Goal: Task Accomplishment & Management: Use online tool/utility

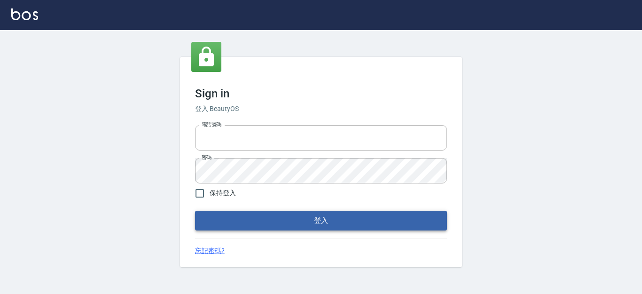
type input "0931911003"
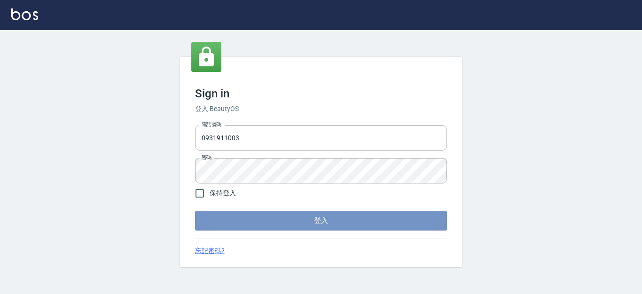
click at [294, 225] on button "登入" at bounding box center [321, 220] width 252 height 20
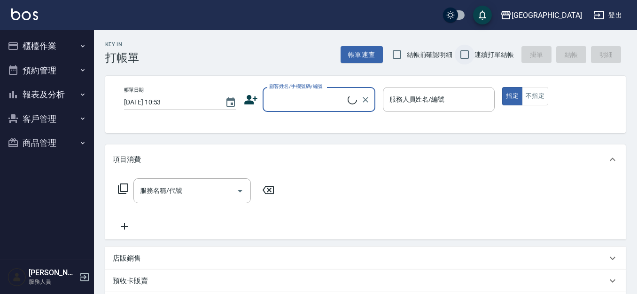
click at [397, 57] on input "結帳前確認明細" at bounding box center [397, 55] width 20 height 20
checkbox input "true"
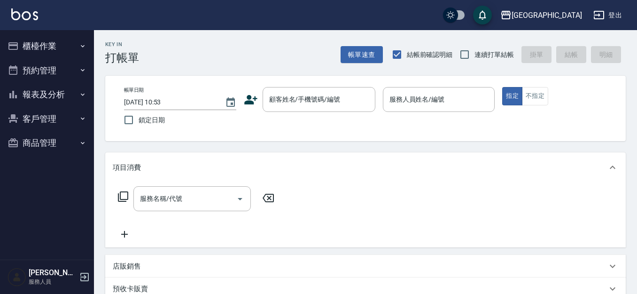
click at [463, 55] on input "連續打單結帳" at bounding box center [465, 55] width 20 height 20
checkbox input "true"
click at [60, 45] on button "櫃檯作業" at bounding box center [47, 46] width 86 height 24
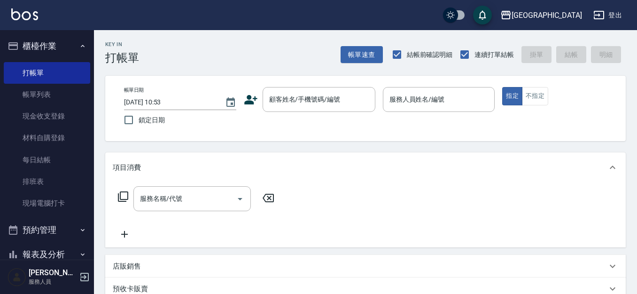
click at [58, 45] on button "櫃檯作業" at bounding box center [47, 46] width 86 height 24
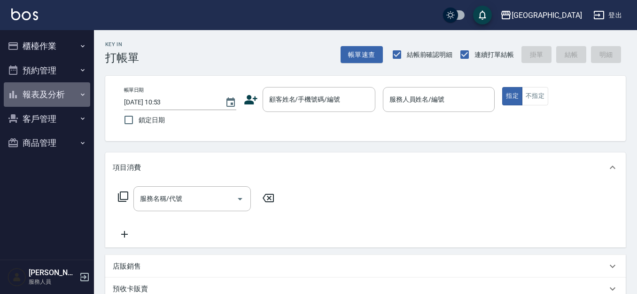
click at [48, 96] on button "報表及分析" at bounding box center [47, 94] width 86 height 24
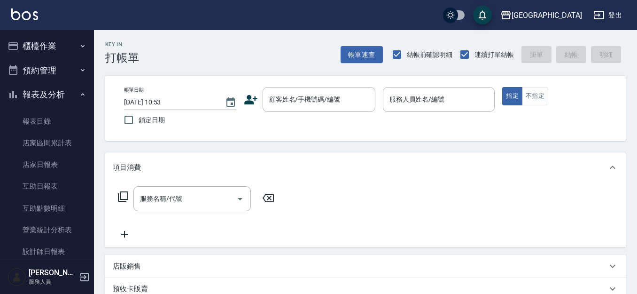
drag, startPoint x: 52, startPoint y: 94, endPoint x: 60, endPoint y: 91, distance: 9.1
click at [58, 91] on button "報表及分析" at bounding box center [47, 94] width 86 height 24
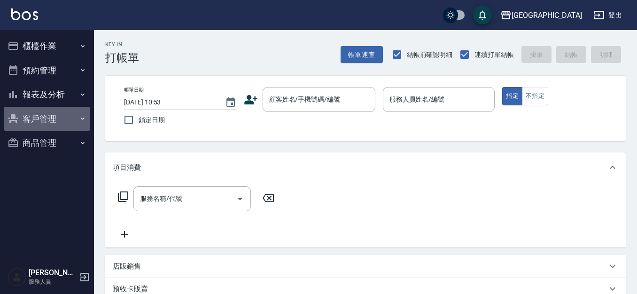
click at [39, 117] on button "客戶管理" at bounding box center [47, 119] width 86 height 24
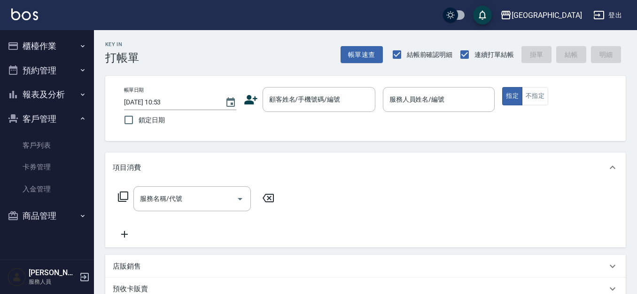
click at [40, 120] on button "客戶管理" at bounding box center [47, 119] width 86 height 24
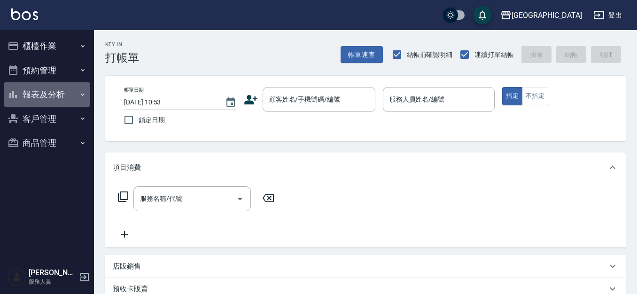
drag, startPoint x: 51, startPoint y: 98, endPoint x: 46, endPoint y: 104, distance: 7.7
click at [51, 97] on button "報表及分析" at bounding box center [47, 94] width 86 height 24
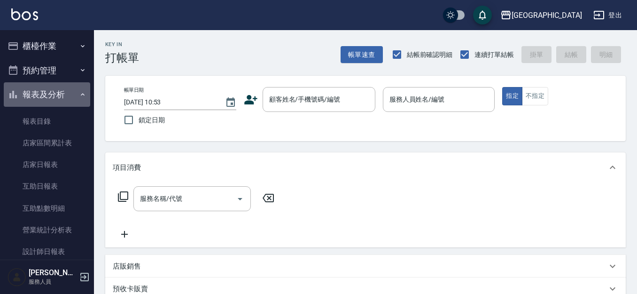
click at [57, 100] on button "報表及分析" at bounding box center [47, 94] width 86 height 24
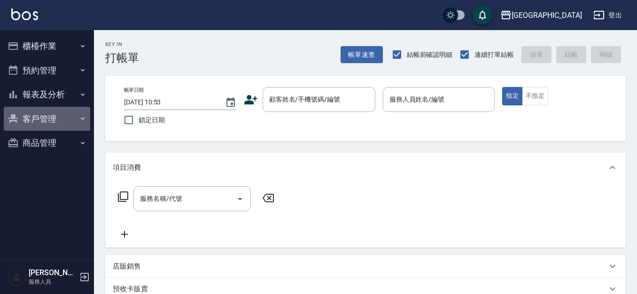
click at [48, 115] on button "客戶管理" at bounding box center [47, 119] width 86 height 24
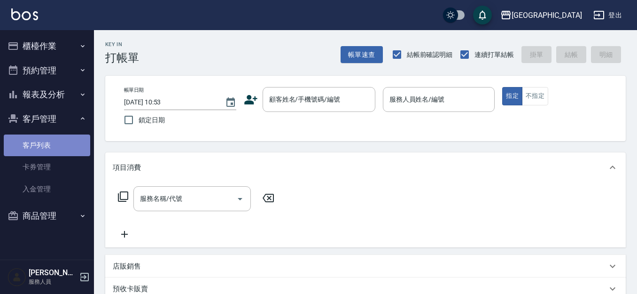
drag, startPoint x: 41, startPoint y: 144, endPoint x: 155, endPoint y: 127, distance: 115.4
click at [41, 144] on link "客戶列表" at bounding box center [47, 145] width 86 height 22
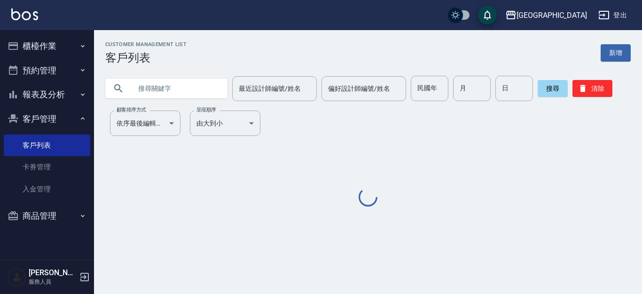
click at [190, 86] on input "text" at bounding box center [175, 88] width 88 height 25
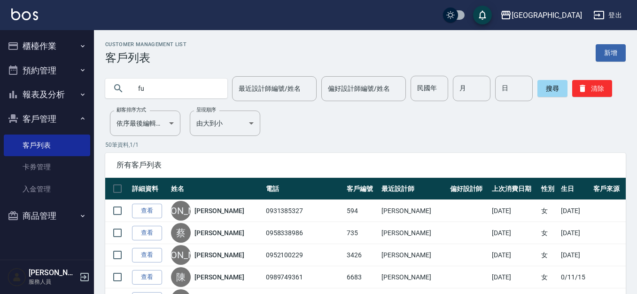
type input "f"
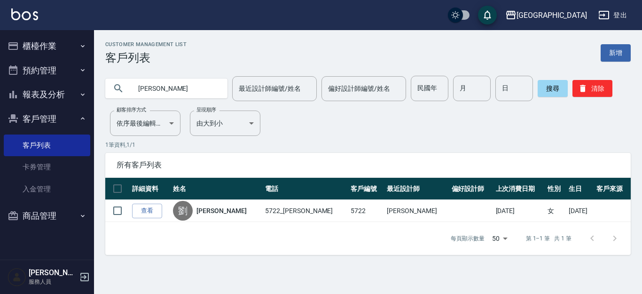
type input "劉"
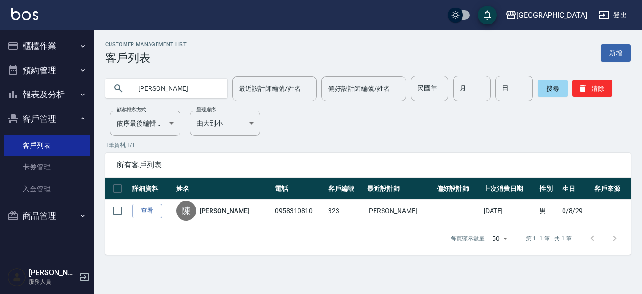
type input "陳"
type input "[PERSON_NAME]"
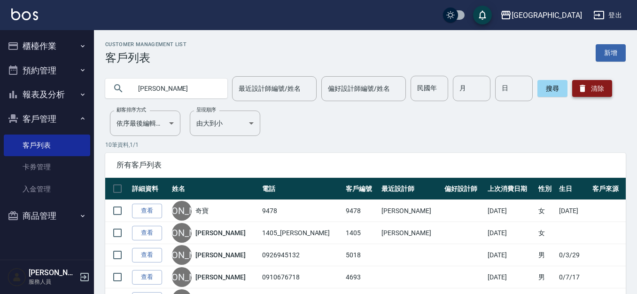
type input "[PERSON_NAME]"
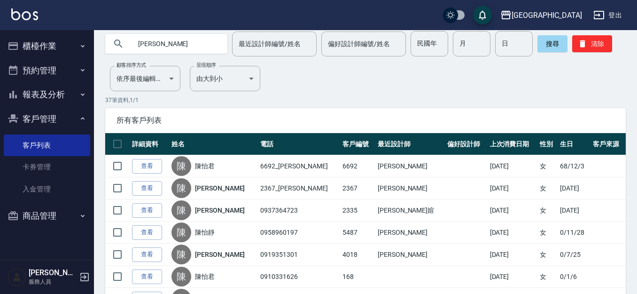
scroll to position [44, 0]
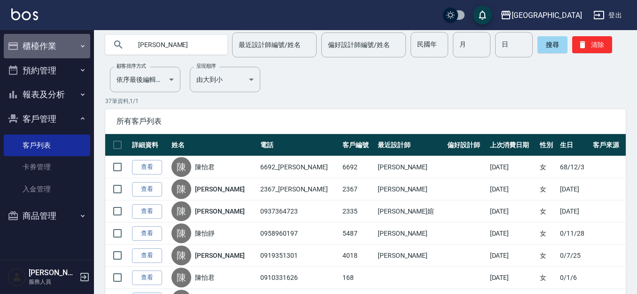
click at [49, 45] on button "櫃檯作業" at bounding box center [47, 46] width 86 height 24
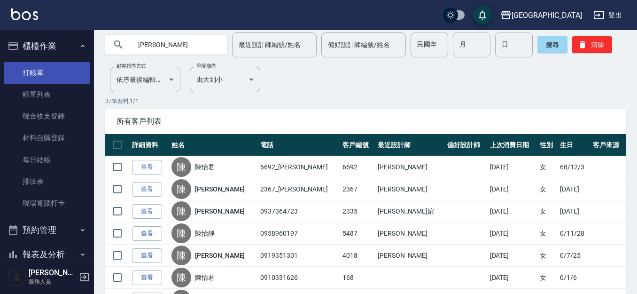
click at [55, 78] on link "打帳單" at bounding box center [47, 73] width 86 height 22
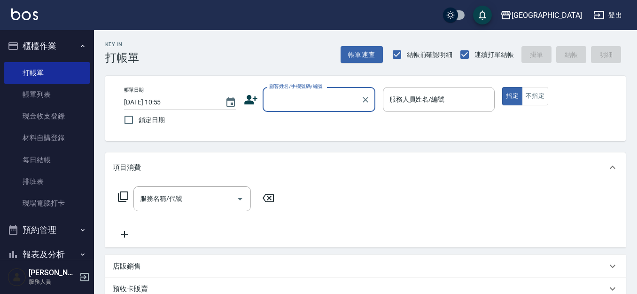
click at [189, 101] on input "[DATE] 10:55" at bounding box center [170, 101] width 92 height 15
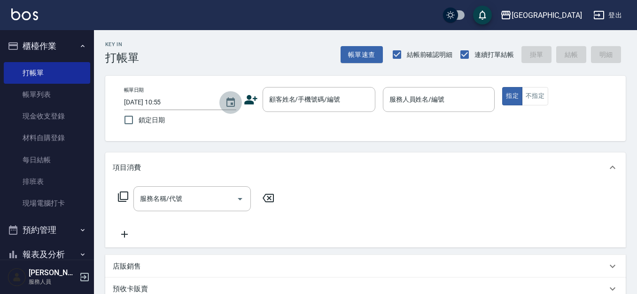
click at [230, 104] on icon "Choose date, selected date is 2025-10-09" at bounding box center [230, 102] width 11 height 11
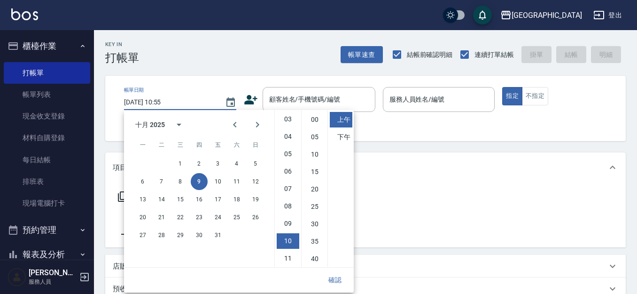
scroll to position [53, 0]
click at [218, 184] on button "10" at bounding box center [217, 181] width 17 height 17
click at [177, 183] on button "8" at bounding box center [180, 181] width 17 height 17
type input "[DATE] 10:55"
click at [204, 86] on div "帳單日期 [DATE] 10:55 鎖定日期 顧客姓名/手機號碼/編號 顧客姓名/手機號碼/編號 服務人員姓名/編號 服務人員姓名/編號 指定 不指定" at bounding box center [365, 108] width 520 height 65
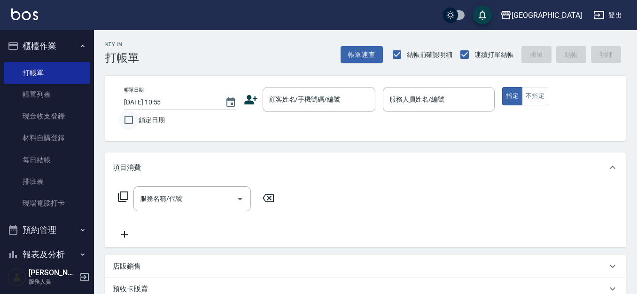
click at [128, 119] on input "鎖定日期" at bounding box center [129, 120] width 20 height 20
checkbox input "true"
click at [332, 102] on input "顧客姓名/手機號碼/編號" at bounding box center [312, 99] width 90 height 16
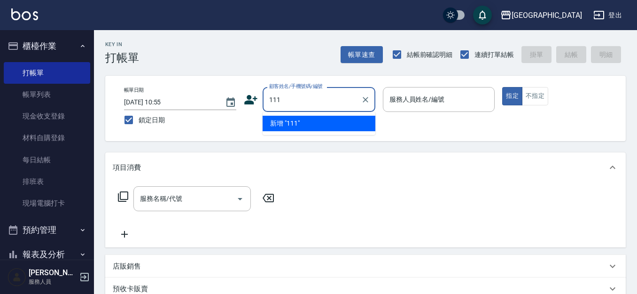
type input "111"
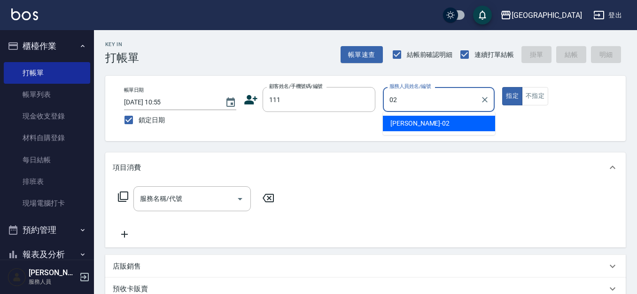
type input "[PERSON_NAME]-02"
type button "true"
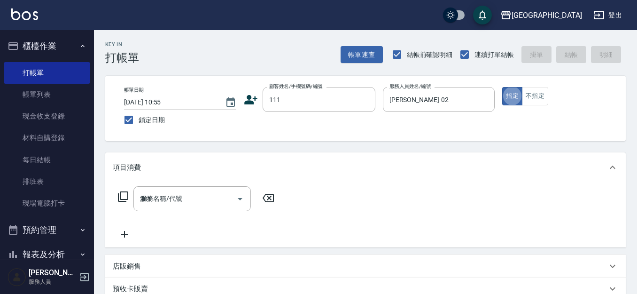
type input "201"
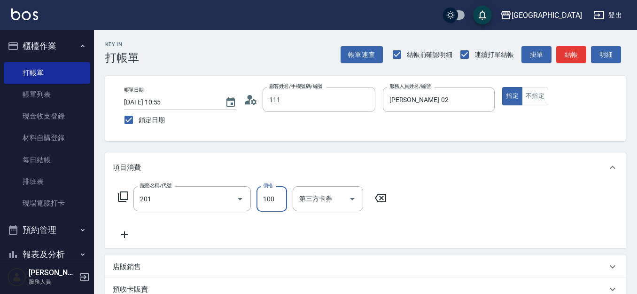
type input "[PERSON_NAME]/0933325079/111"
type input "洗髮[100](201)"
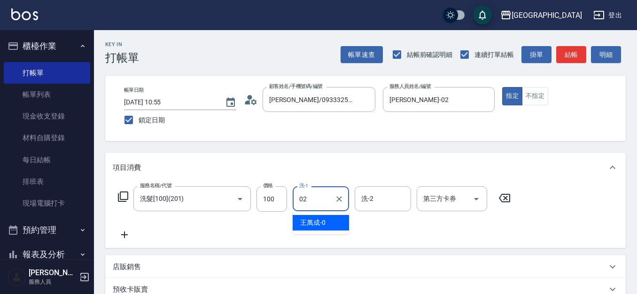
type input "[PERSON_NAME]-02"
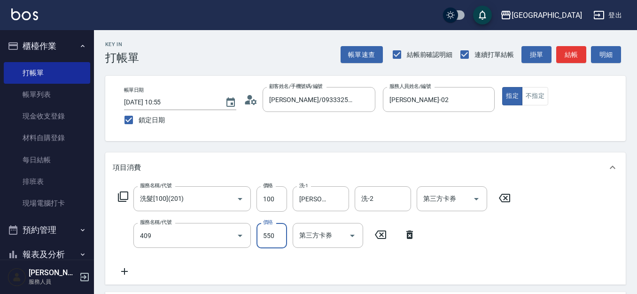
type input "剪髮(550)(409)"
type input "580"
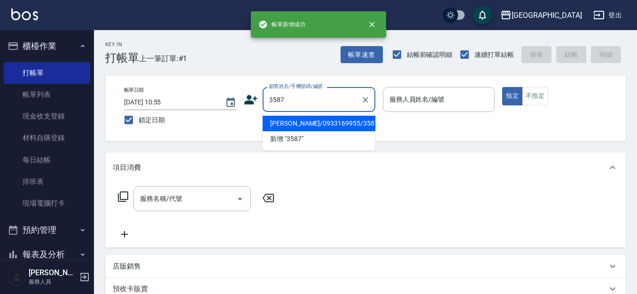
type input "[PERSON_NAME]/0933169955/3587"
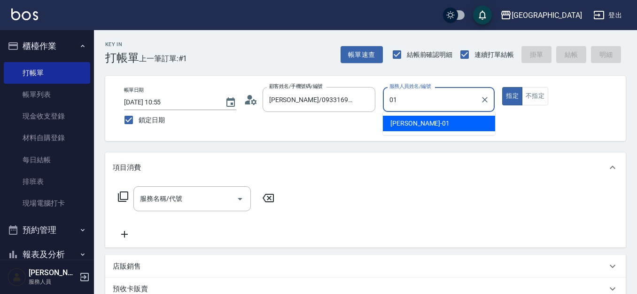
type input "[PERSON_NAME]-01"
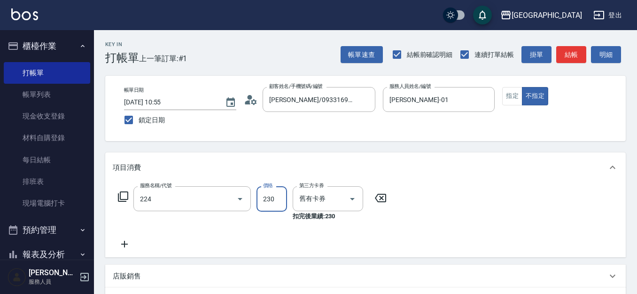
type input "洗髮(卡)230(224)"
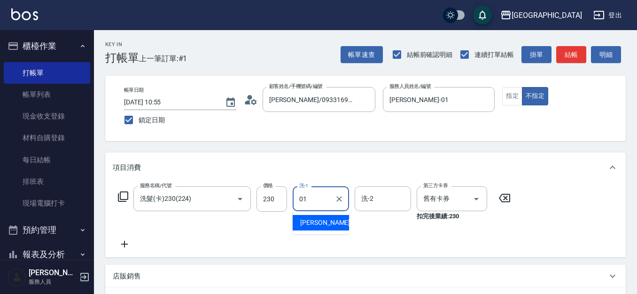
type input "[PERSON_NAME]-01"
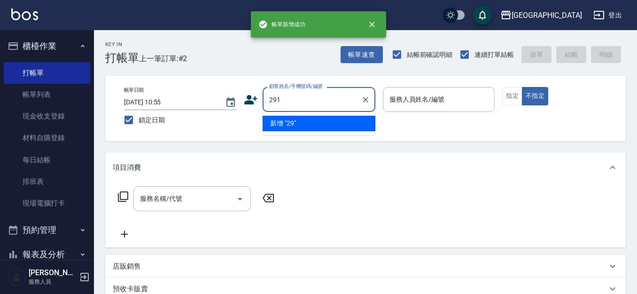
type input "291"
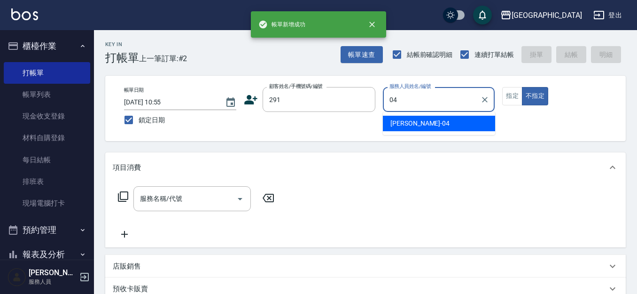
type input "[PERSON_NAME]-04"
type button "false"
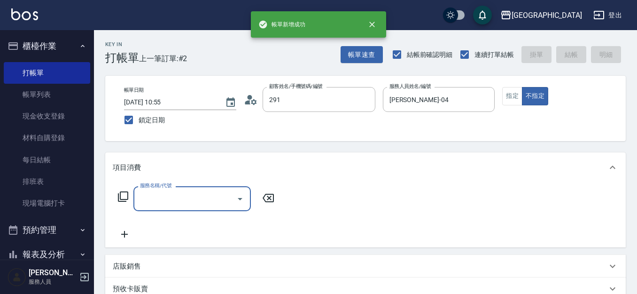
type input "[PERSON_NAME]/291/291"
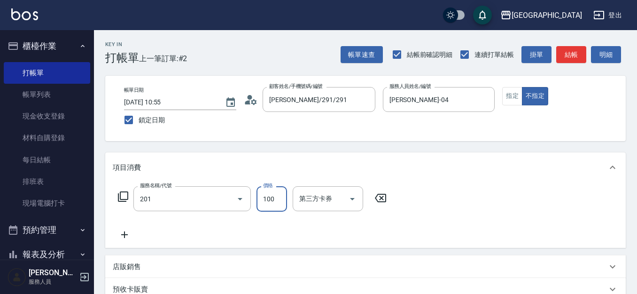
type input "洗髮[100](201)"
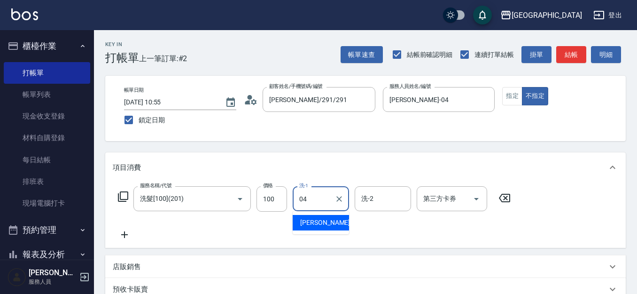
type input "[PERSON_NAME]-04"
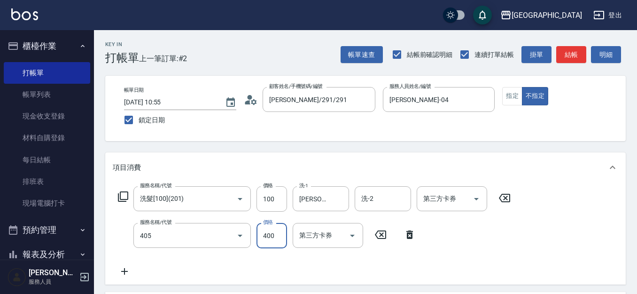
type input "剪髮(400)(405)"
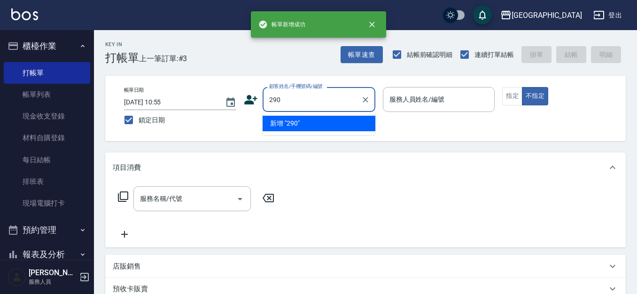
type input "290"
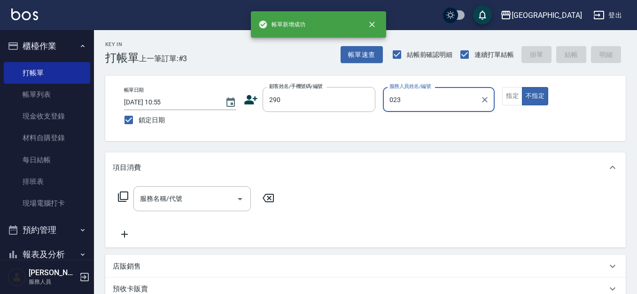
type input "023"
click at [522, 87] on button "不指定" at bounding box center [535, 96] width 26 height 18
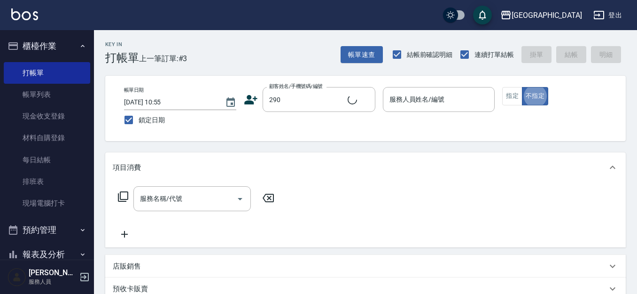
type input "[PERSON_NAME]/0989688802/290"
click at [415, 90] on div "服務人員姓名/編號" at bounding box center [439, 99] width 112 height 25
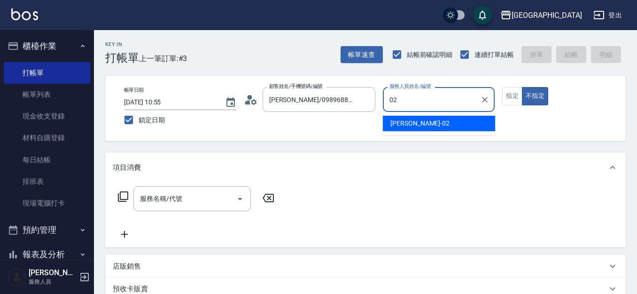
type input "[PERSON_NAME]-02"
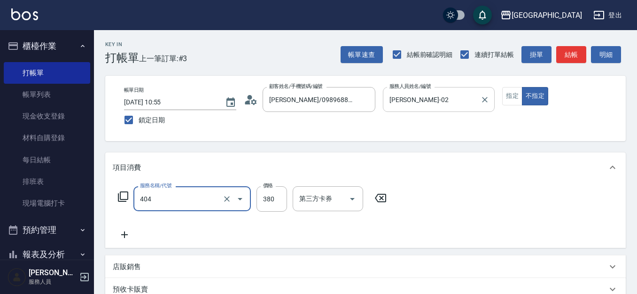
type input "剪髮(380)(404)"
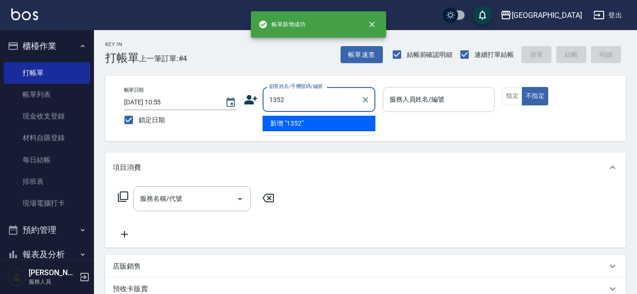
type input "1352"
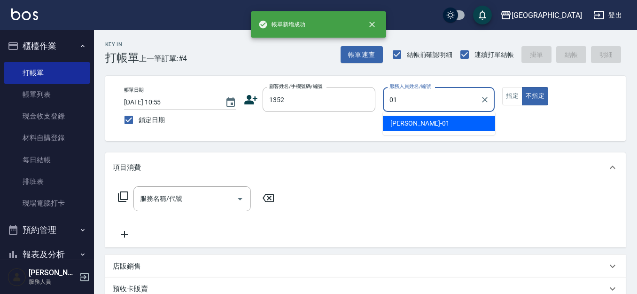
type input "[PERSON_NAME]-01"
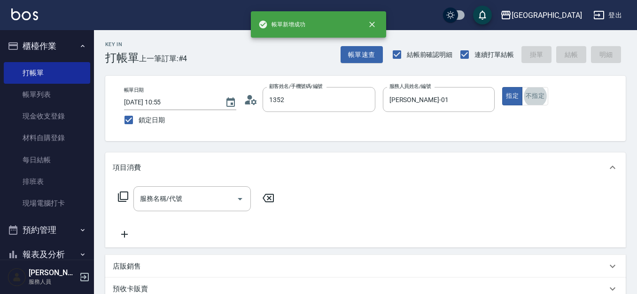
type input "[PERSON_NAME]/0421/1352"
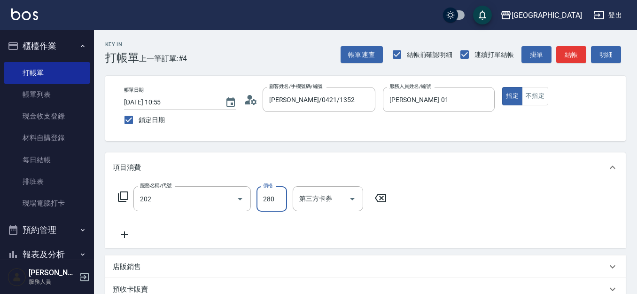
type input "洗髮[280](202)"
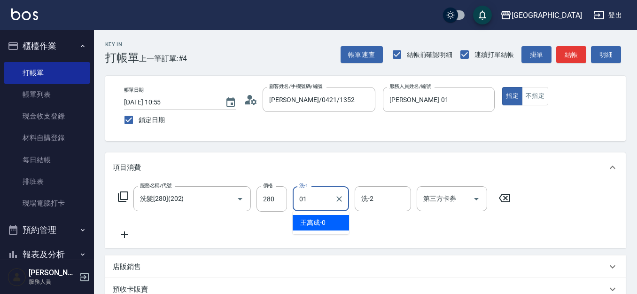
type input "[PERSON_NAME]-01"
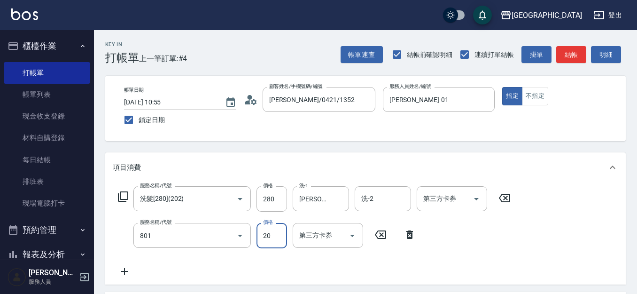
type input "潤絲(801)"
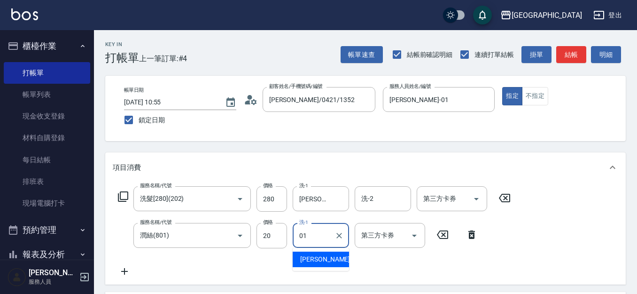
type input "[PERSON_NAME]-01"
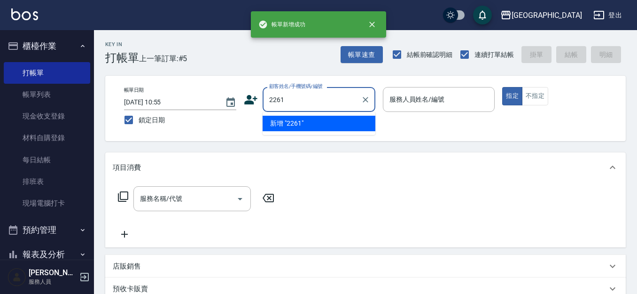
type input "2261"
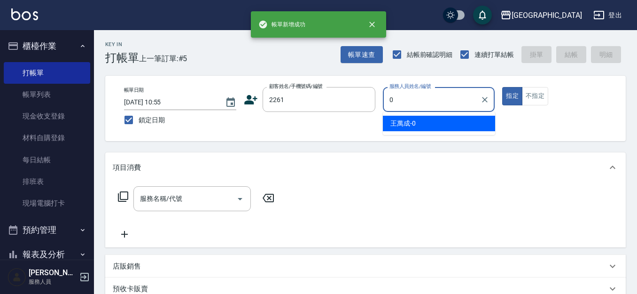
type input "02"
type input "[PERSON_NAME]/0933226445/2261"
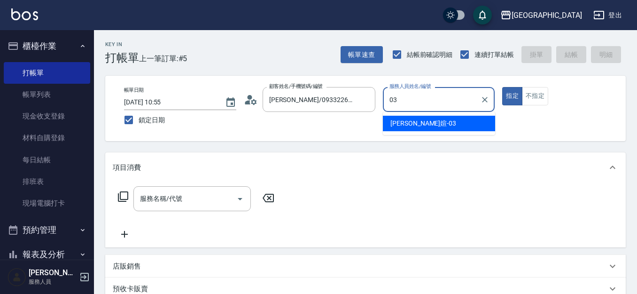
type input "[PERSON_NAME]媗-03"
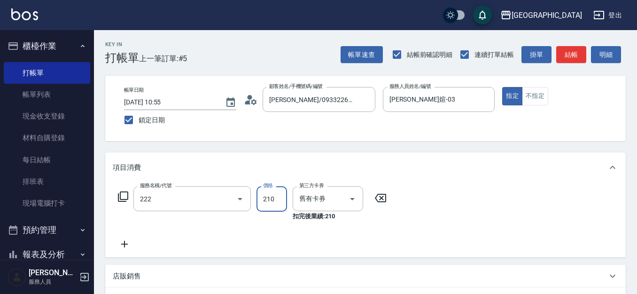
type input "洗髮卡券[210](222)"
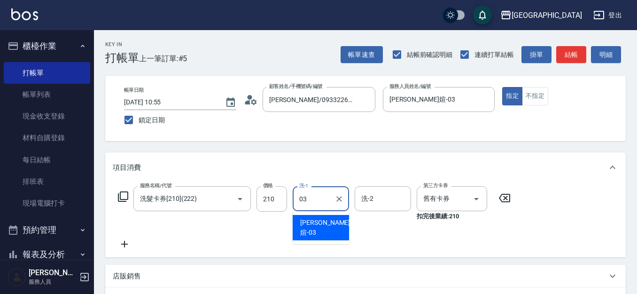
type input "[PERSON_NAME]媗-03"
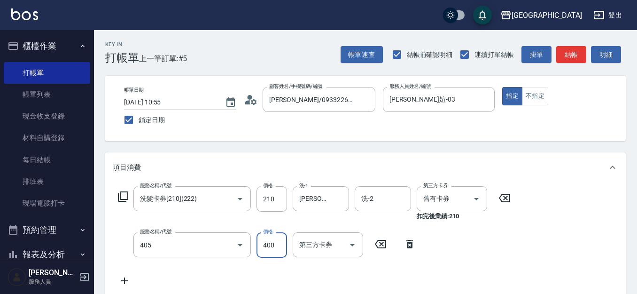
type input "剪髮(400)(405)"
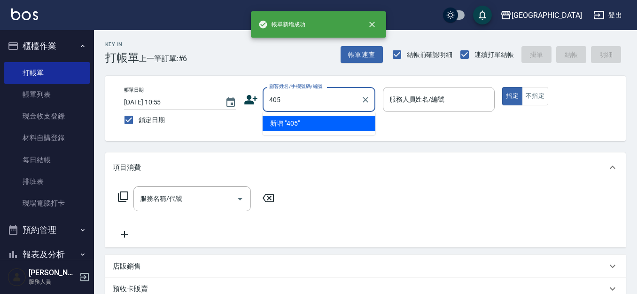
type input "405"
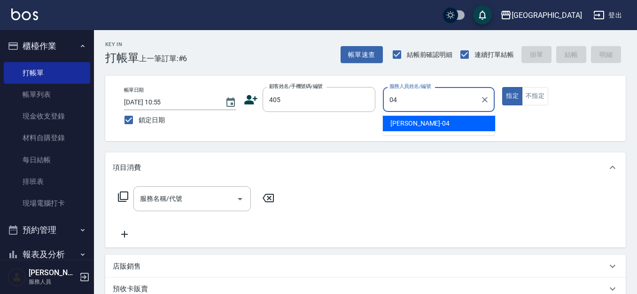
type input "[PERSON_NAME]-04"
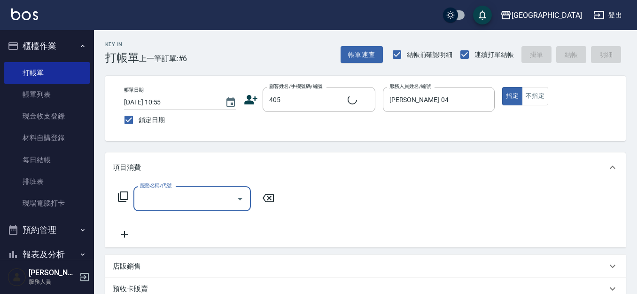
type input "[PERSON_NAME]/0936165149/405"
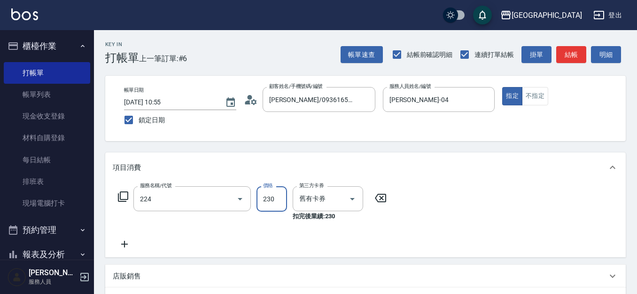
type input "洗髮(卡)230(224)"
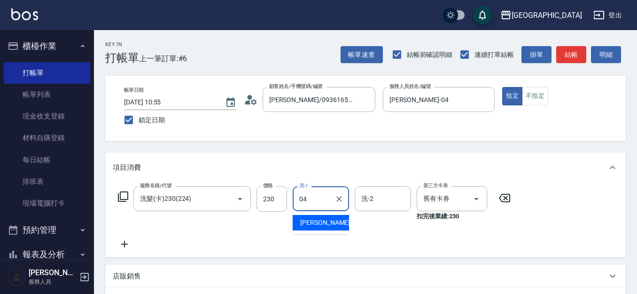
type input "[PERSON_NAME]-04"
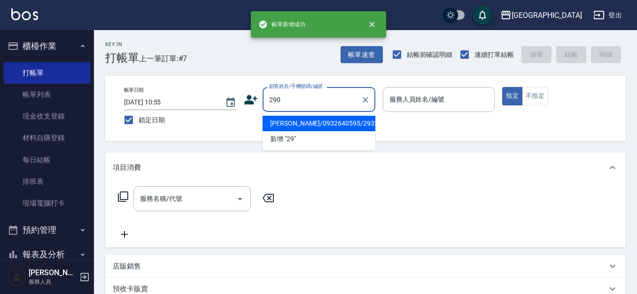
type input "290"
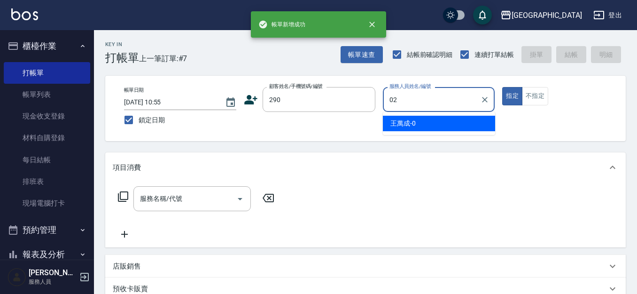
type input "[PERSON_NAME]-02"
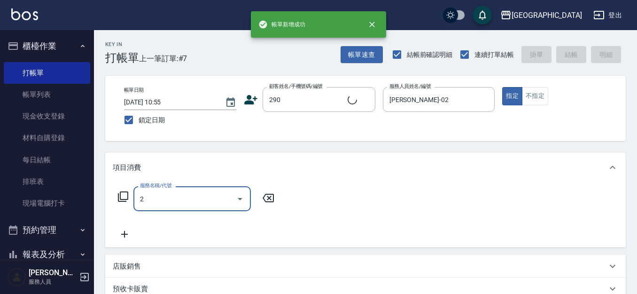
type input "20"
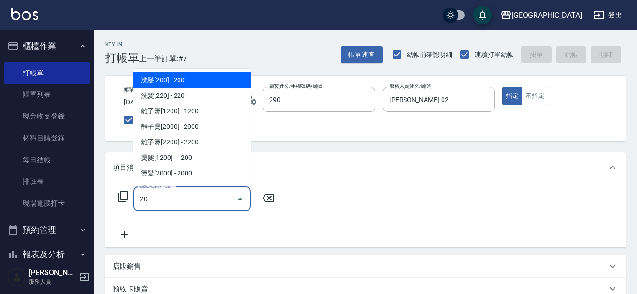
type input "[PERSON_NAME]/0989688802/290"
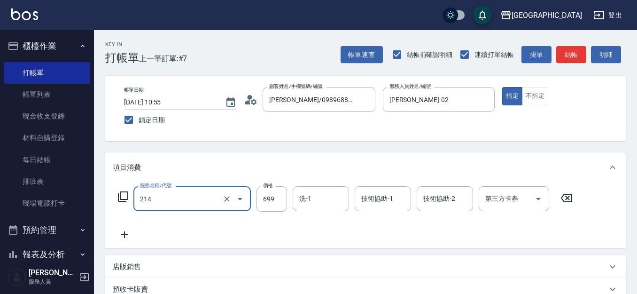
type input "滾珠洗髪699(214)"
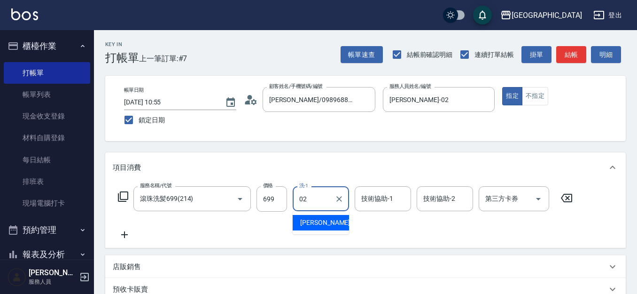
type input "[PERSON_NAME]-02"
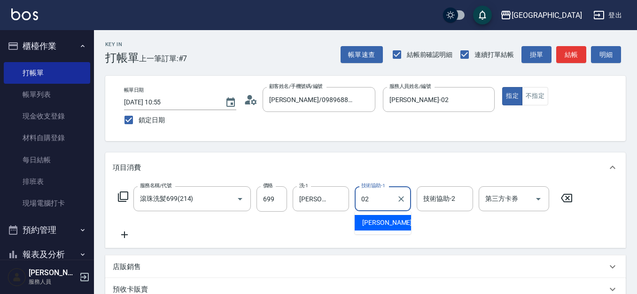
type input "[PERSON_NAME]-02"
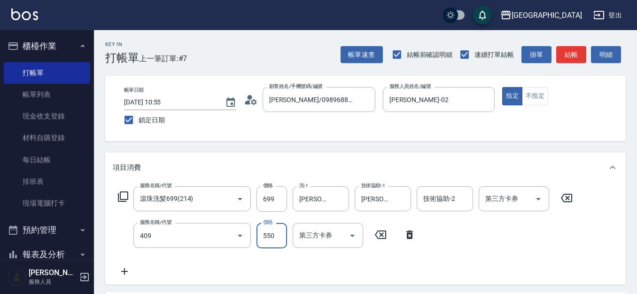
type input "剪髮(550)(409)"
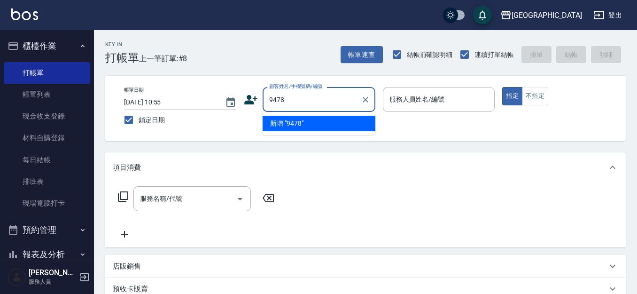
type input "9478"
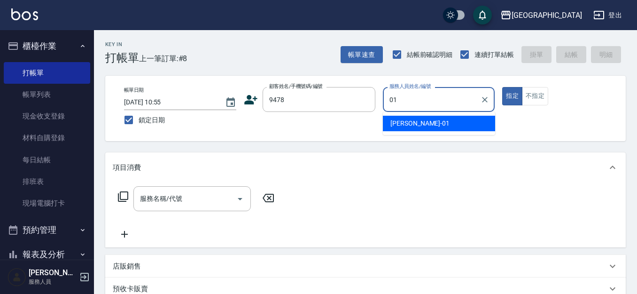
type input "[PERSON_NAME]-01"
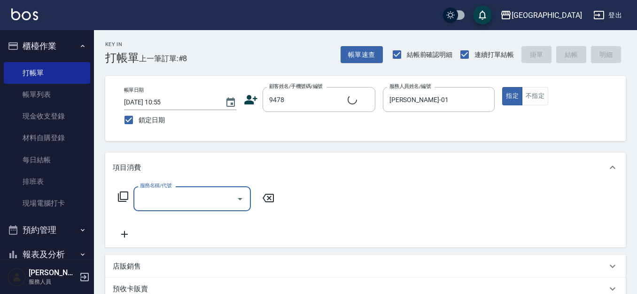
type input "2"
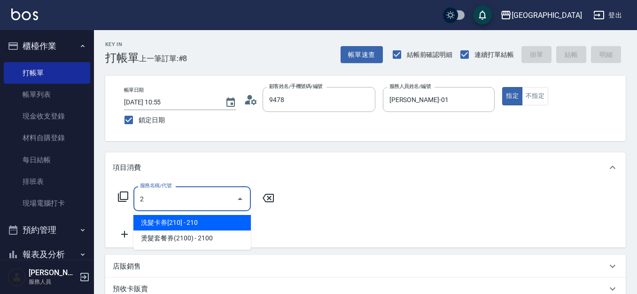
type input "奇寶/9478/9478"
type input "滾珠洗髪699(214)"
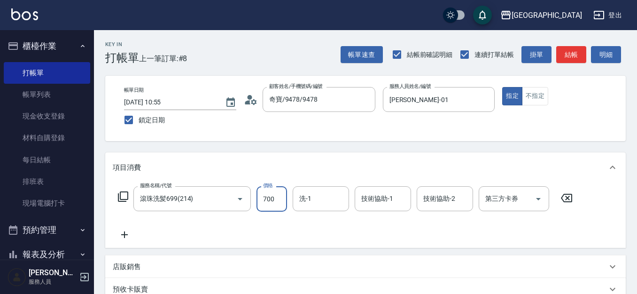
type input "700"
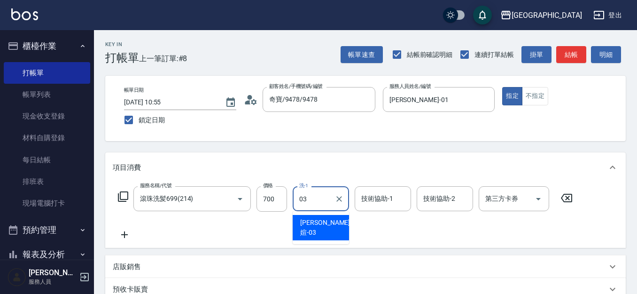
type input "[PERSON_NAME]媗-03"
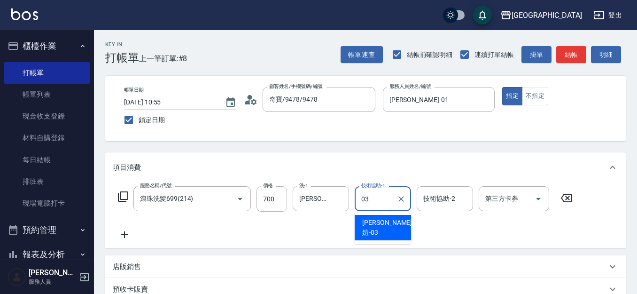
type input "[PERSON_NAME]媗-03"
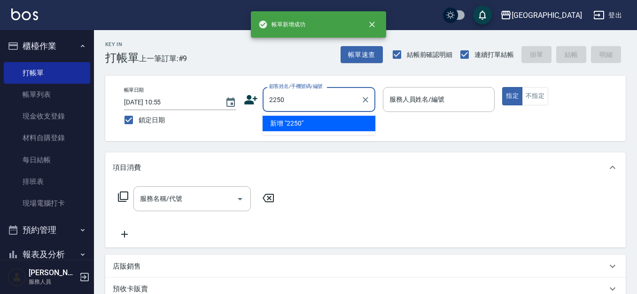
type input "2250"
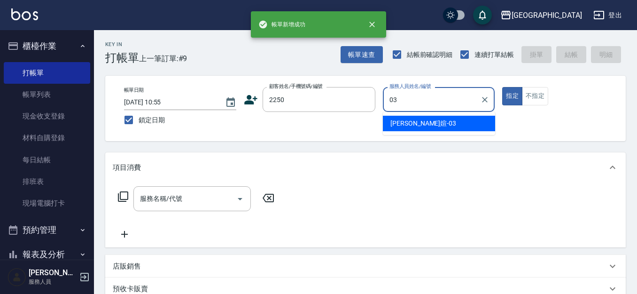
type input "[PERSON_NAME]媗-03"
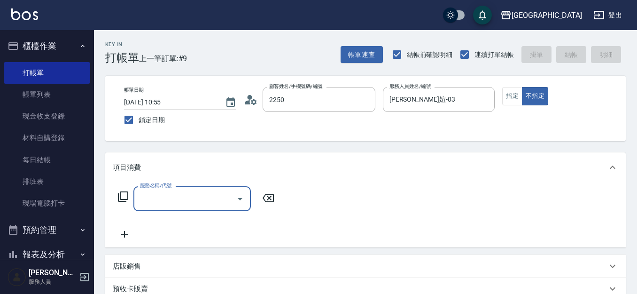
type input "[PERSON_NAME]媗/0911843052/2250"
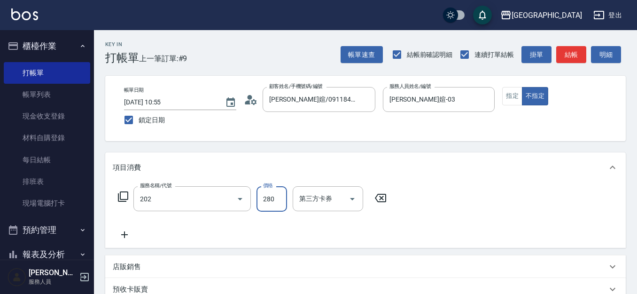
type input "洗髮[280](202)"
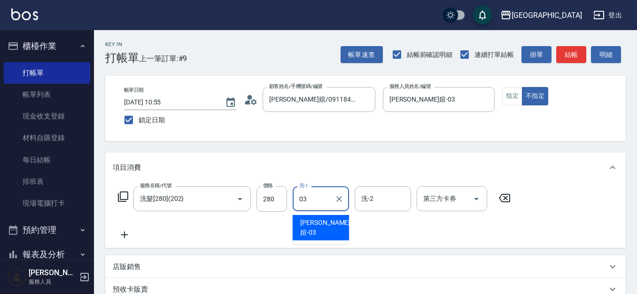
type input "[PERSON_NAME]媗-03"
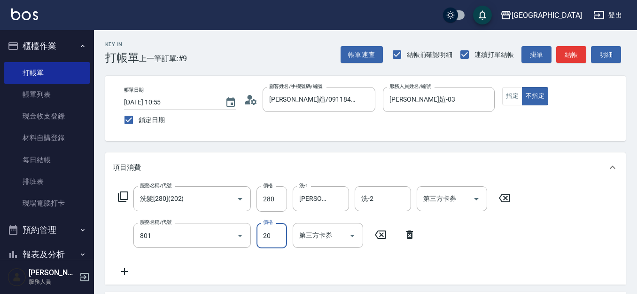
type input "潤絲(801)"
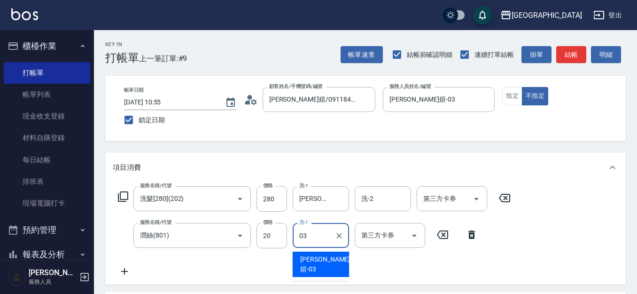
type input "[PERSON_NAME]媗-03"
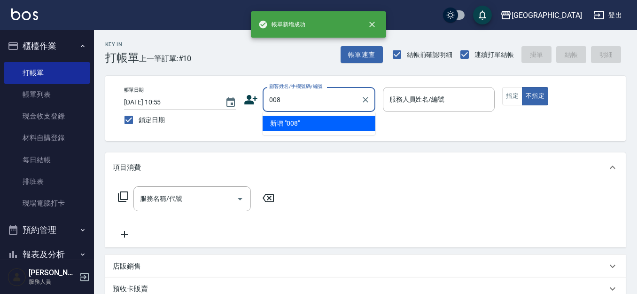
type input "008"
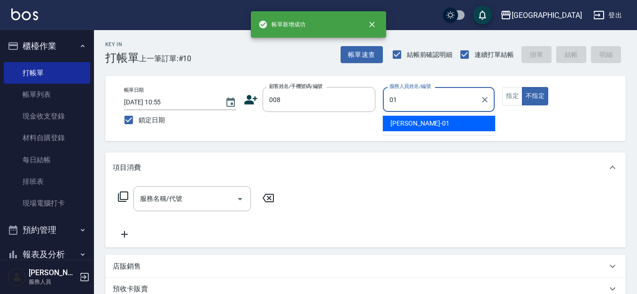
type input "[PERSON_NAME]-01"
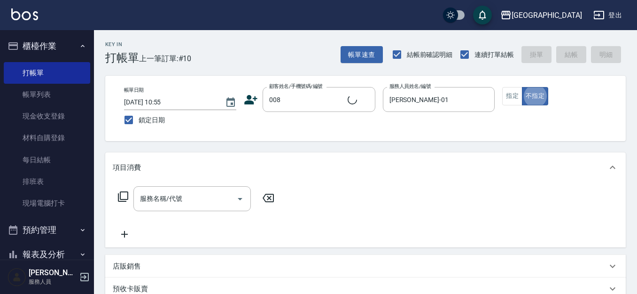
type input "[PERSON_NAME]/008_[PERSON_NAME]/008"
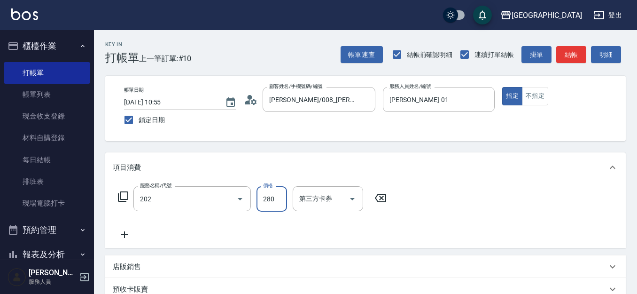
type input "洗髮[280](202)"
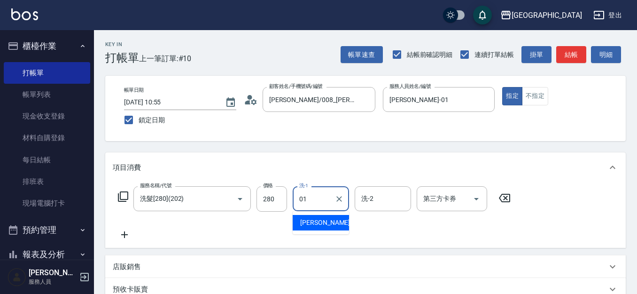
type input "[PERSON_NAME]-01"
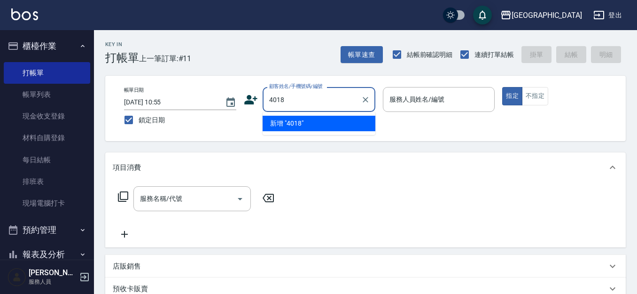
type input "4018"
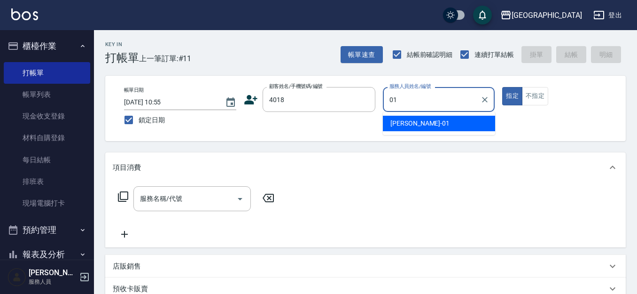
type input "01"
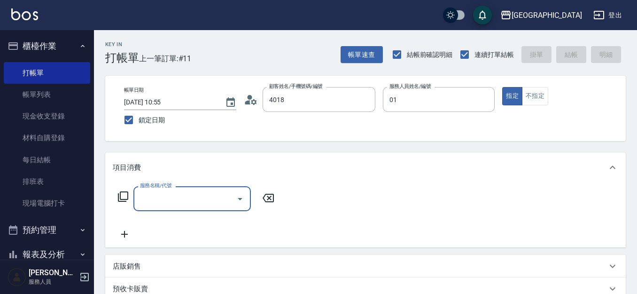
type input "[PERSON_NAME]/0919351301/4018"
type input "[PERSON_NAME]-01"
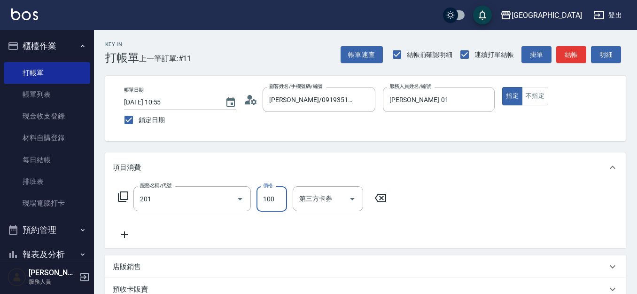
type input "洗髮[100](201)"
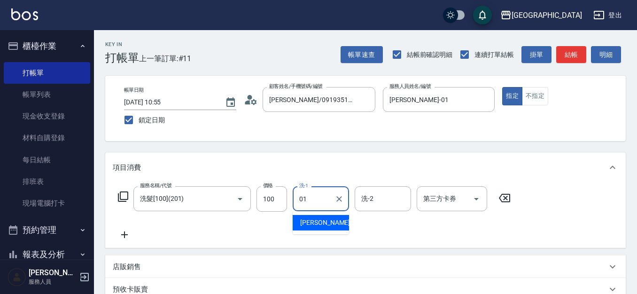
type input "[PERSON_NAME]-01"
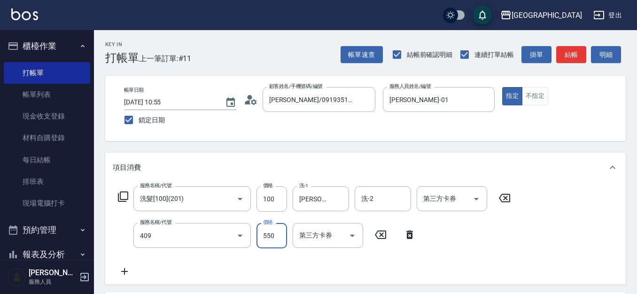
type input "剪髮(550)(409)"
type input "580"
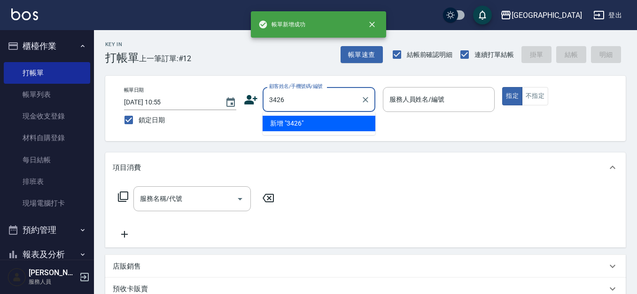
type input "3426"
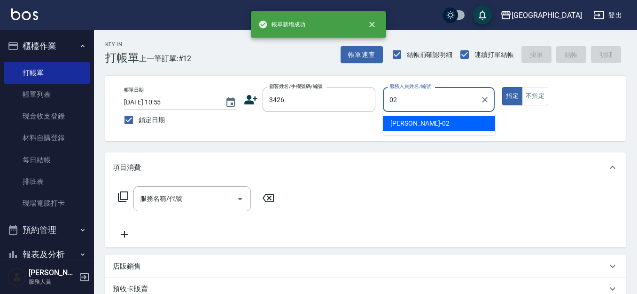
type input "[PERSON_NAME]-02"
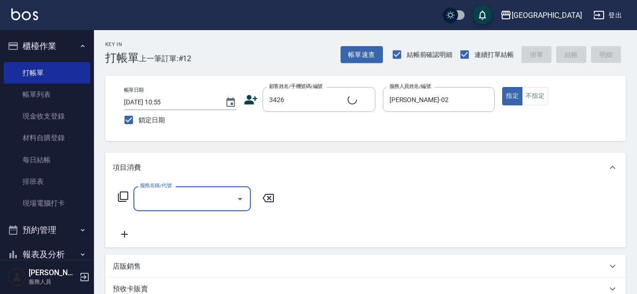
type input "[PERSON_NAME]/0952100229/3426"
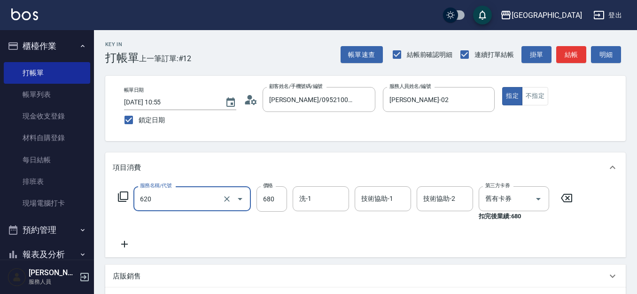
type input "洗+剪+護餐券680)(620)"
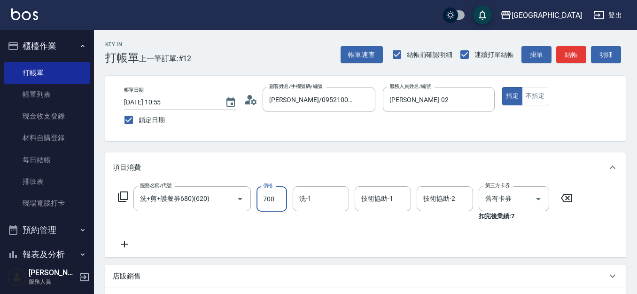
type input "700"
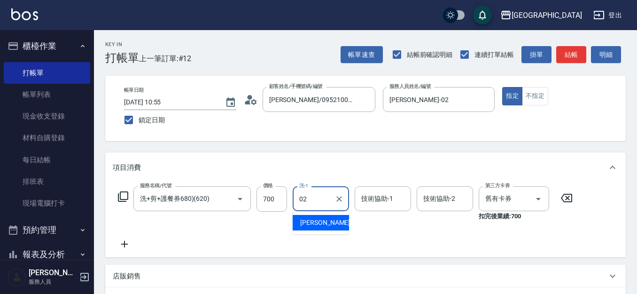
type input "[PERSON_NAME]-02"
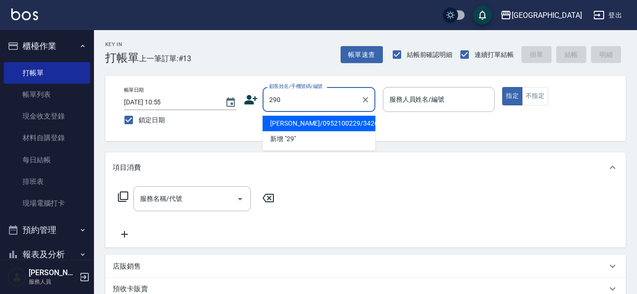
type input "290"
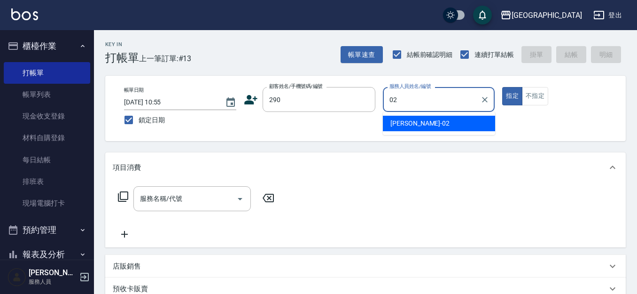
type input "[PERSON_NAME]-02"
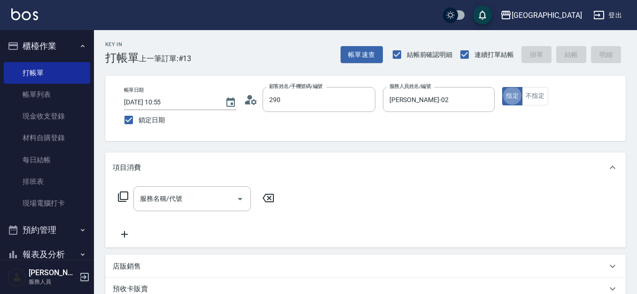
type input "[PERSON_NAME]/0989688802/290"
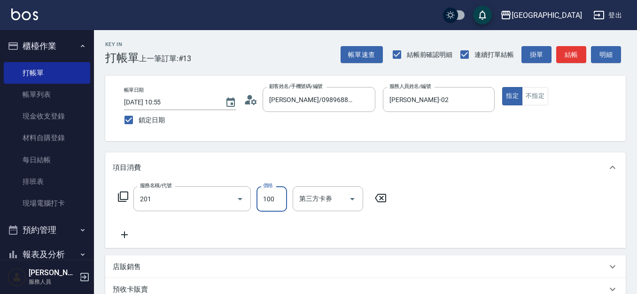
type input "洗髮[100](201)"
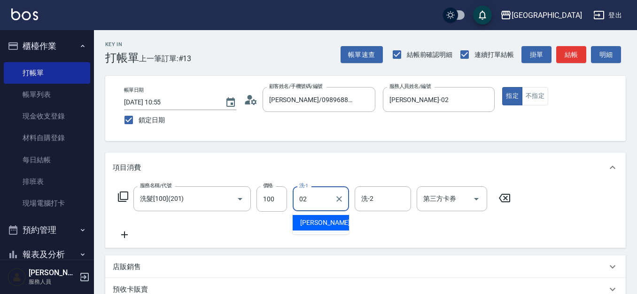
type input "[PERSON_NAME]-02"
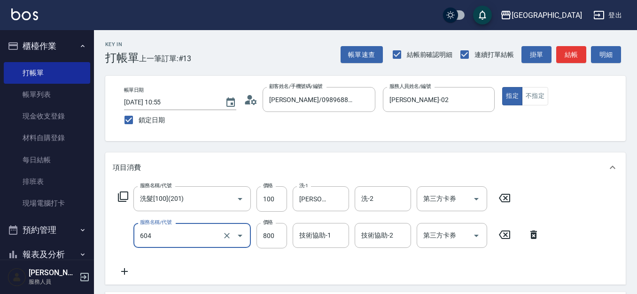
type input "護髮[800](604)"
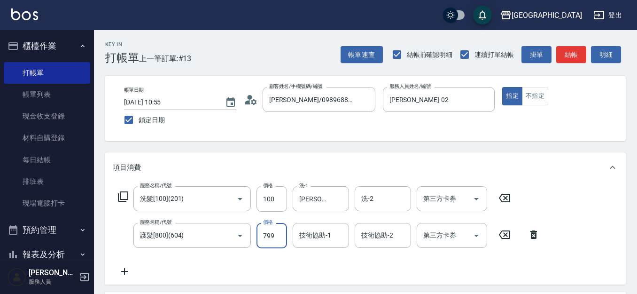
type input "799"
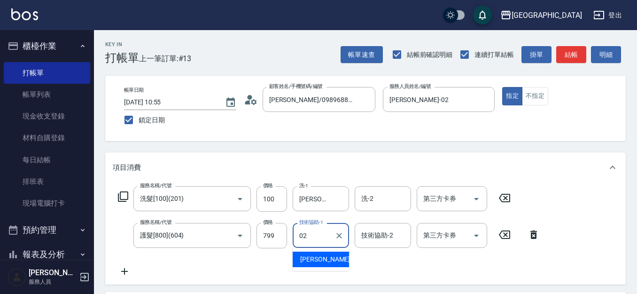
type input "[PERSON_NAME]-02"
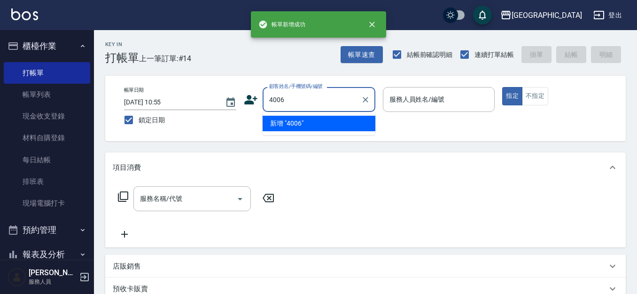
type input "4006"
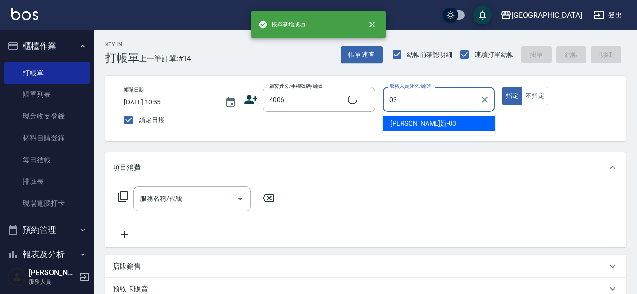
type input "[PERSON_NAME]媗-03"
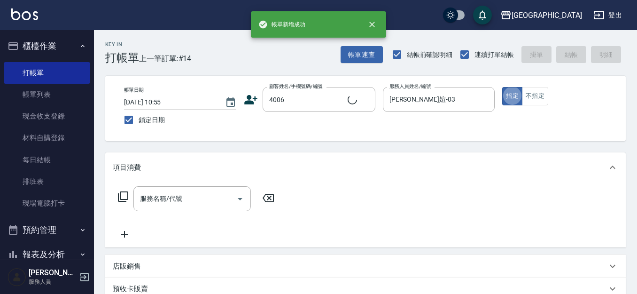
type input "[PERSON_NAME]/0987883504/4006"
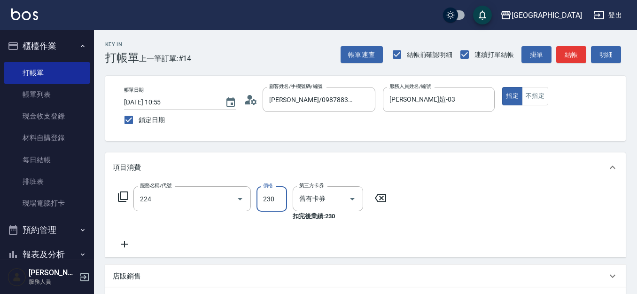
type input "洗髮(卡)230(224)"
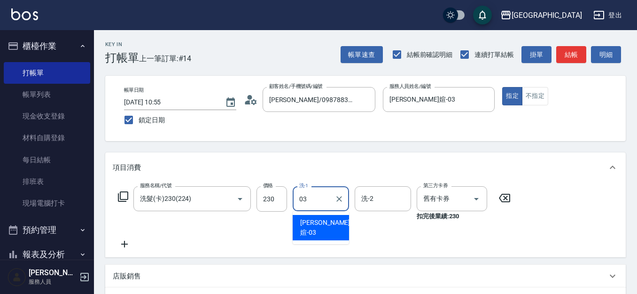
type input "[PERSON_NAME]媗-03"
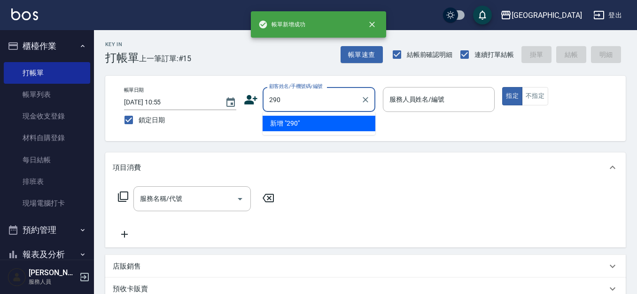
type input "290"
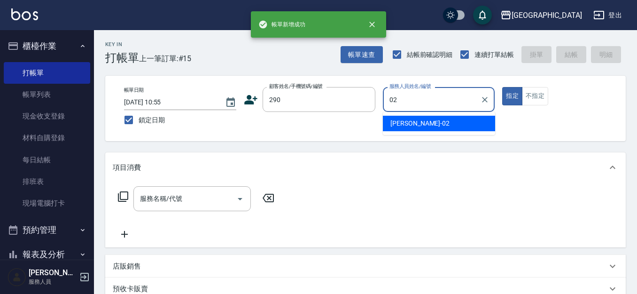
type input "[PERSON_NAME]-02"
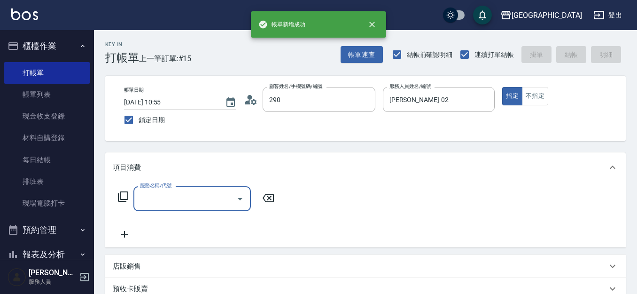
type input "[PERSON_NAME]/0989688802/290"
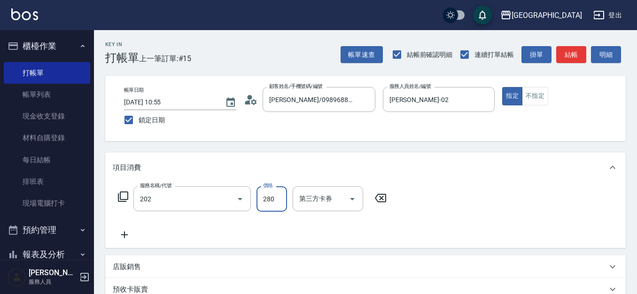
type input "洗髮[280](202)"
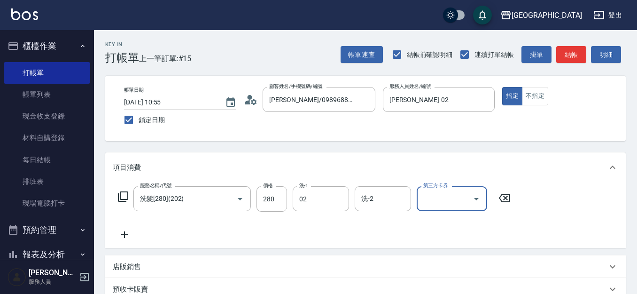
type input "[PERSON_NAME]-02"
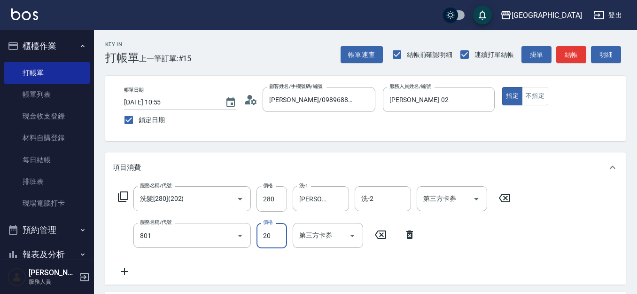
type input "潤絲(801)"
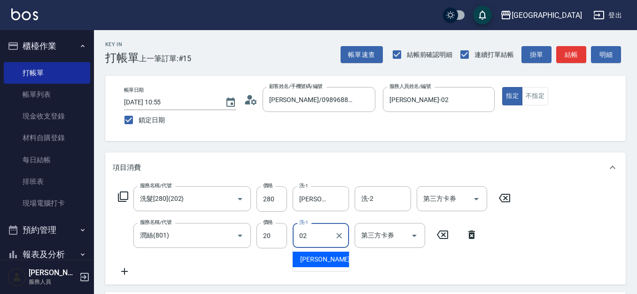
type input "[PERSON_NAME]-02"
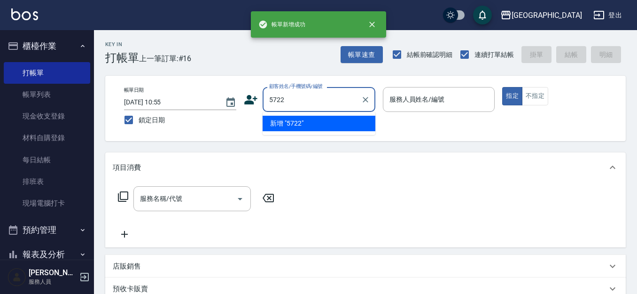
type input "5722"
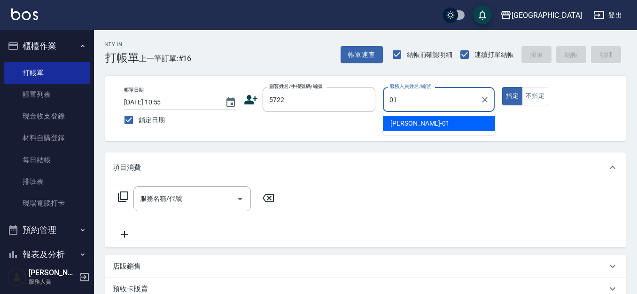
type input "[PERSON_NAME]-01"
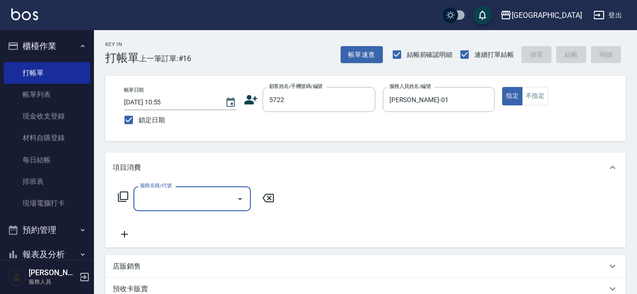
type input "2"
type input "[PERSON_NAME]/5722_[PERSON_NAME]/5722"
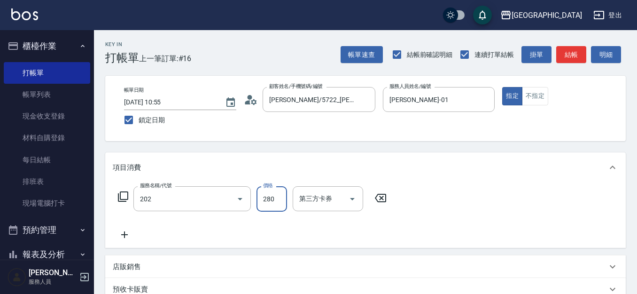
type input "洗髮[280](202)"
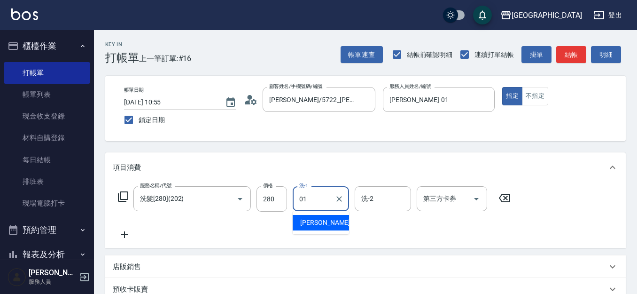
type input "[PERSON_NAME]-01"
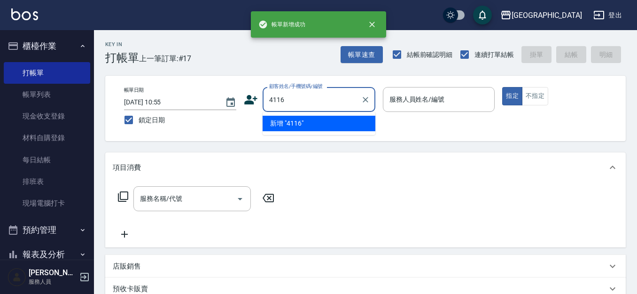
type input "4116"
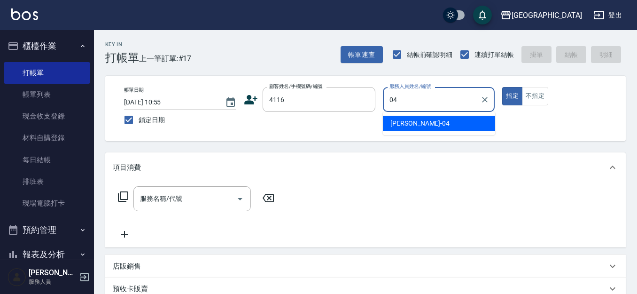
type input "[PERSON_NAME]-04"
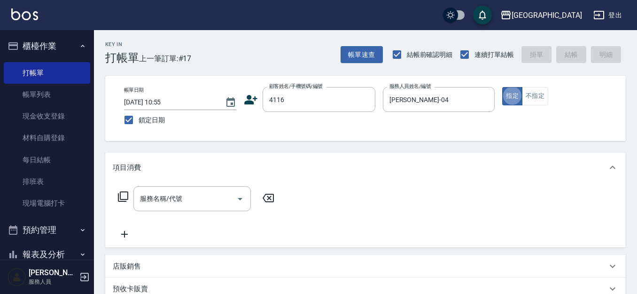
type input "[PERSON_NAME]/0931036639/4116"
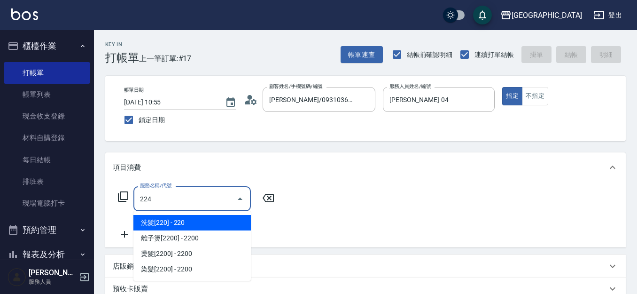
type input "洗髮(卡)230(224)"
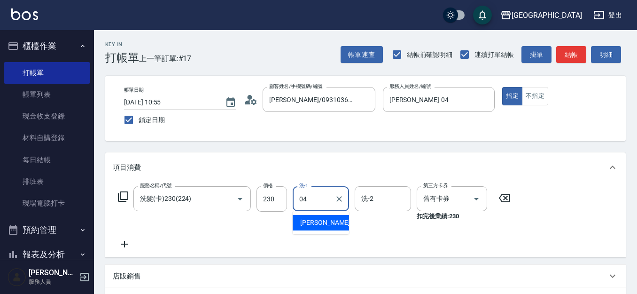
type input "[PERSON_NAME]-04"
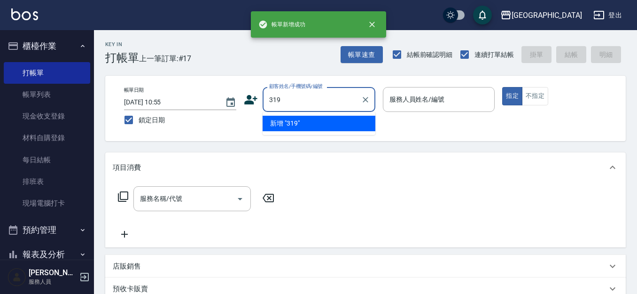
type input "319"
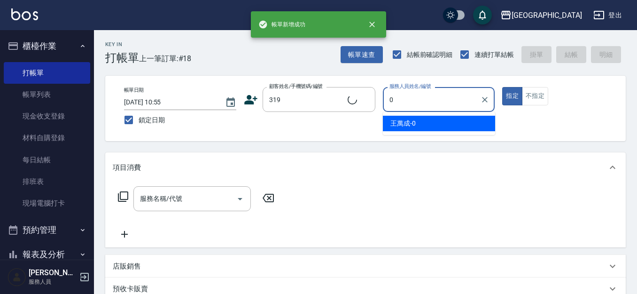
type input "03"
type input "[PERSON_NAME]/0319/319"
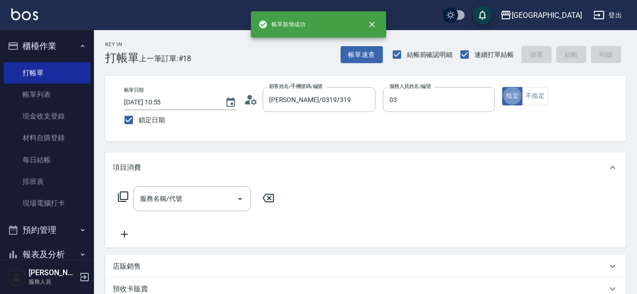
type input "[PERSON_NAME]媗-03"
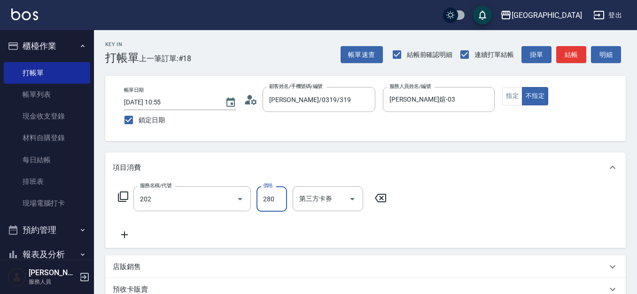
type input "洗髮[280](202)"
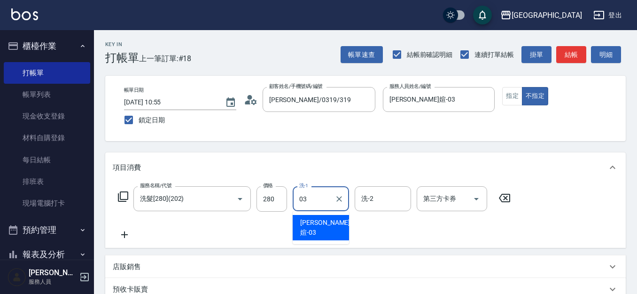
type input "[PERSON_NAME]媗-03"
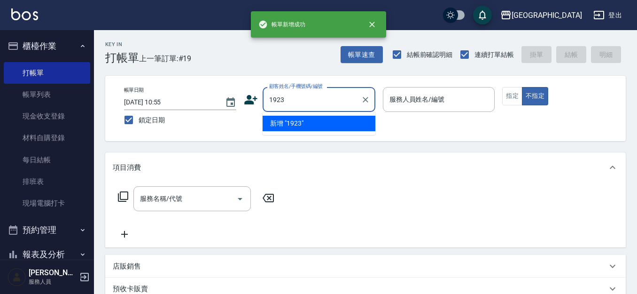
type input "1923"
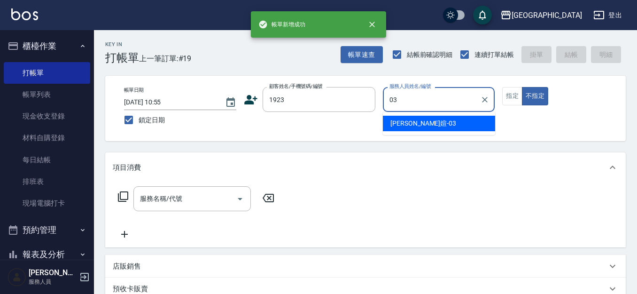
type input "[PERSON_NAME]媗-03"
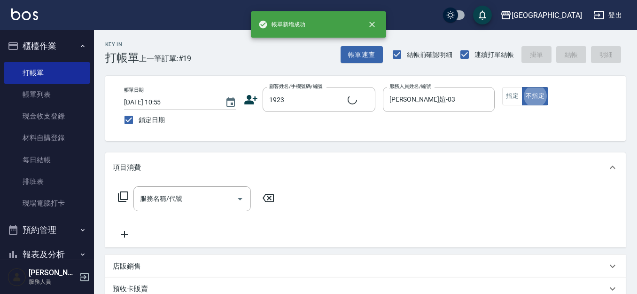
type input "[PERSON_NAME]/0930003201/1923"
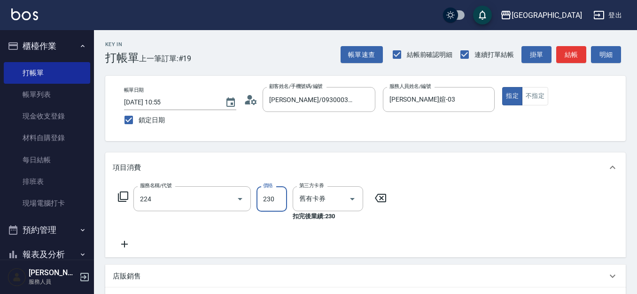
type input "洗髮(卡)230(224)"
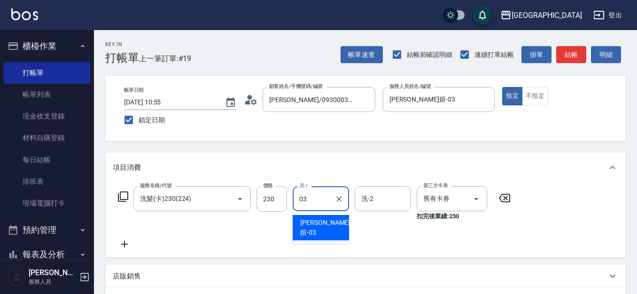
type input "[PERSON_NAME]媗-03"
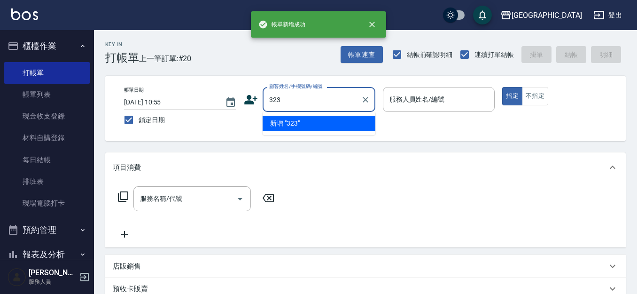
type input "323"
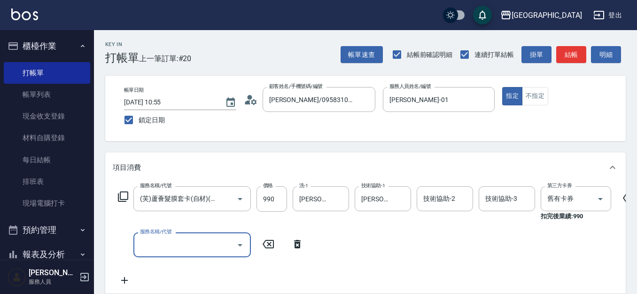
scroll to position [0, 0]
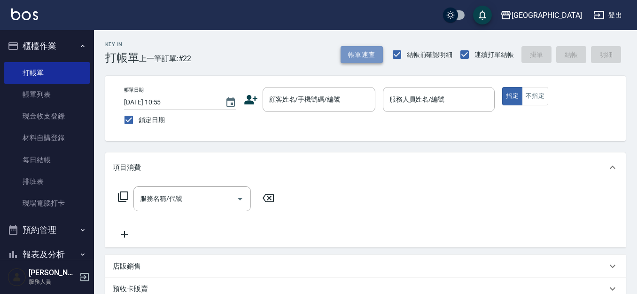
click at [357, 54] on button "帳單速查" at bounding box center [361, 54] width 42 height 17
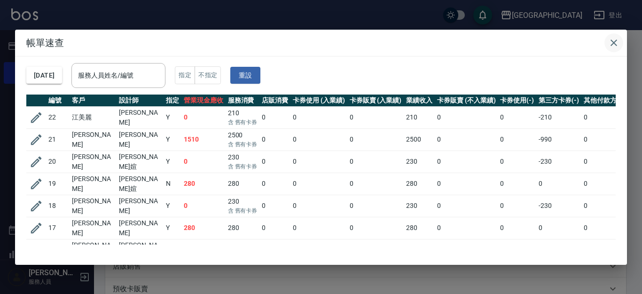
click at [618, 39] on icon "button" at bounding box center [613, 42] width 11 height 11
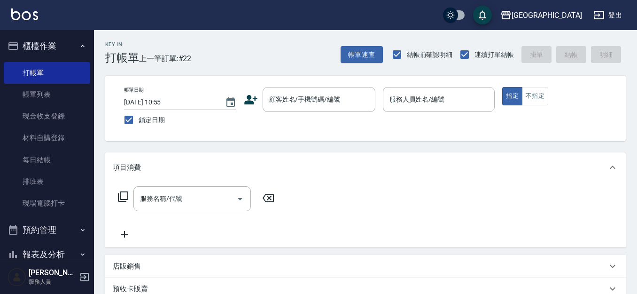
click at [29, 40] on button "櫃檯作業" at bounding box center [47, 46] width 86 height 24
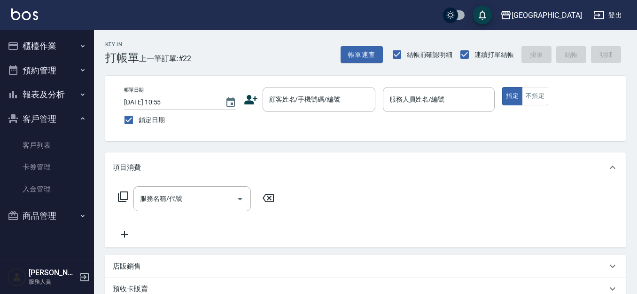
drag, startPoint x: 41, startPoint y: 123, endPoint x: 46, endPoint y: 103, distance: 19.9
click at [40, 123] on button "客戶管理" at bounding box center [47, 119] width 86 height 24
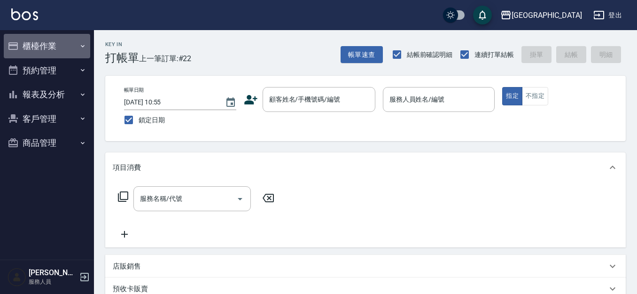
click at [48, 45] on button "櫃檯作業" at bounding box center [47, 46] width 86 height 24
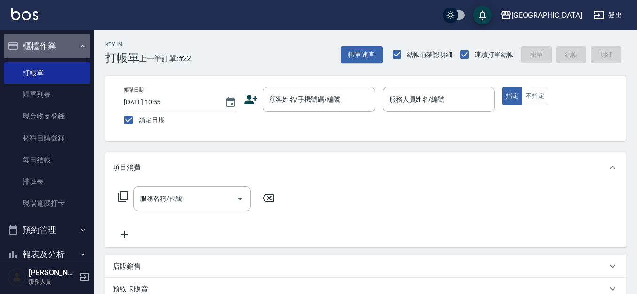
click at [48, 46] on button "櫃檯作業" at bounding box center [47, 46] width 86 height 24
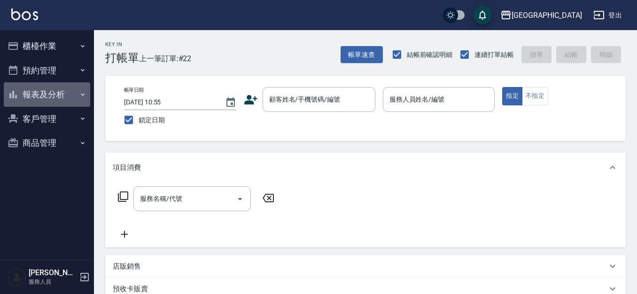
click at [50, 99] on button "報表及分析" at bounding box center [47, 94] width 86 height 24
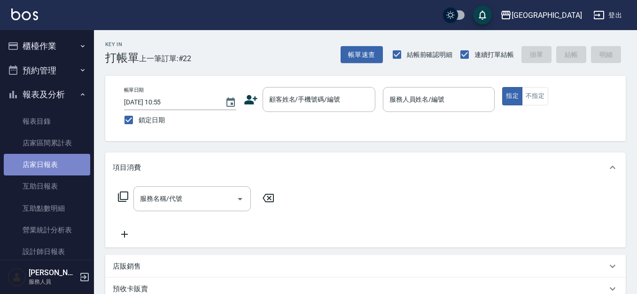
drag, startPoint x: 56, startPoint y: 160, endPoint x: 76, endPoint y: 143, distance: 26.6
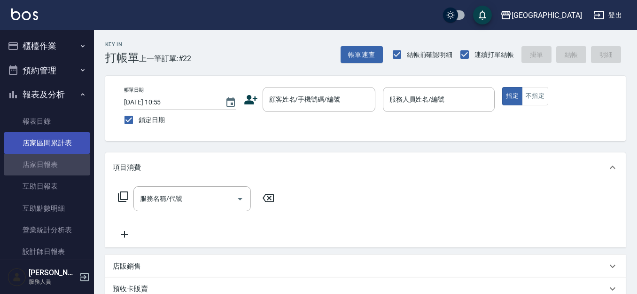
click at [56, 159] on link "店家日報表" at bounding box center [47, 165] width 86 height 22
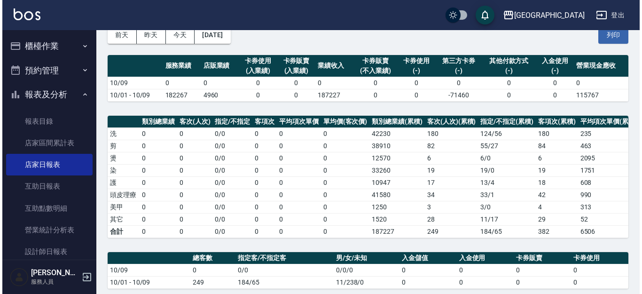
scroll to position [44, 0]
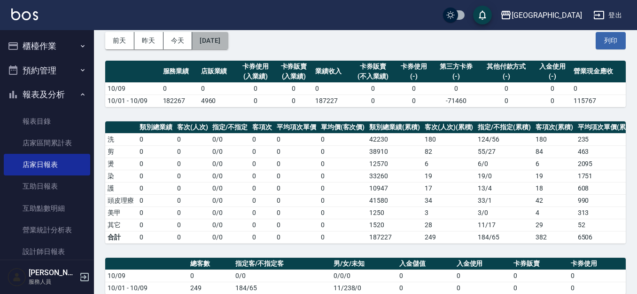
click at [208, 40] on button "[DATE]" at bounding box center [210, 40] width 36 height 17
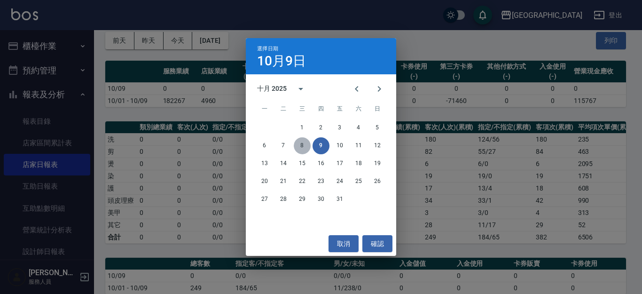
click at [302, 146] on button "8" at bounding box center [302, 145] width 17 height 17
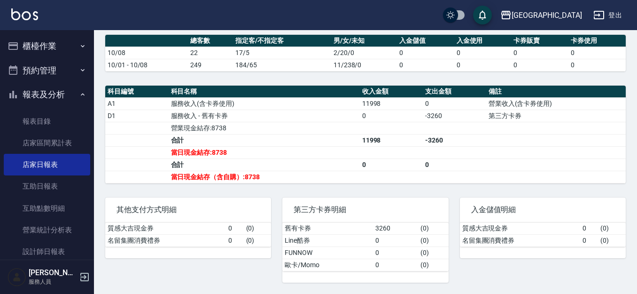
scroll to position [274, 0]
click at [54, 89] on button "報表及分析" at bounding box center [47, 94] width 86 height 24
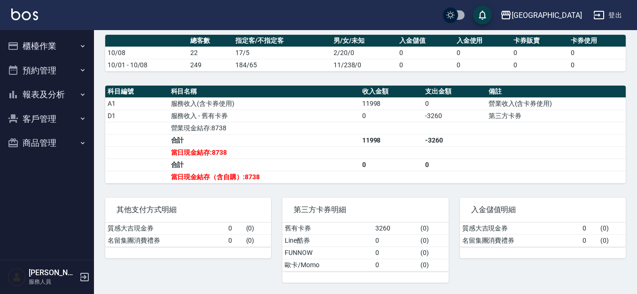
click at [60, 46] on button "櫃檯作業" at bounding box center [47, 46] width 86 height 24
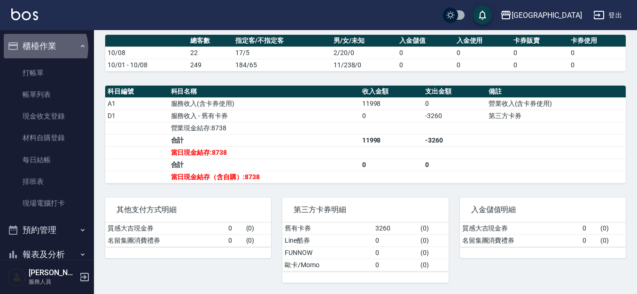
click at [43, 48] on button "櫃檯作業" at bounding box center [47, 46] width 86 height 24
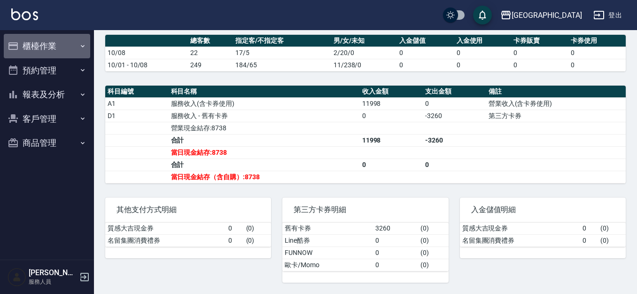
click at [46, 45] on button "櫃檯作業" at bounding box center [47, 46] width 86 height 24
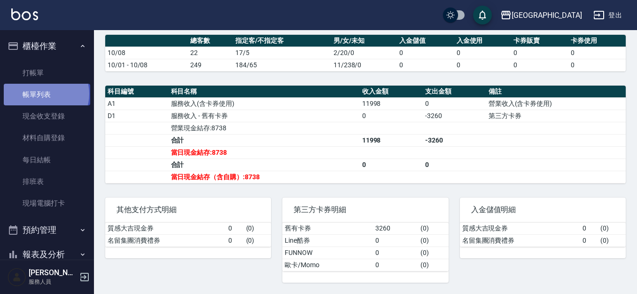
click at [46, 94] on link "帳單列表" at bounding box center [47, 95] width 86 height 22
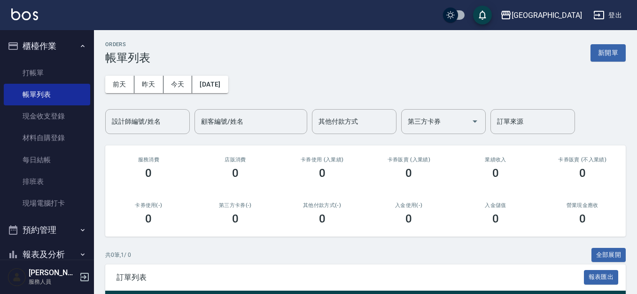
click at [53, 40] on button "櫃檯作業" at bounding box center [47, 46] width 86 height 24
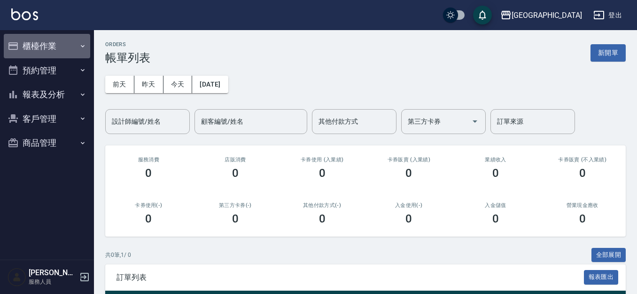
click at [59, 42] on button "櫃檯作業" at bounding box center [47, 46] width 86 height 24
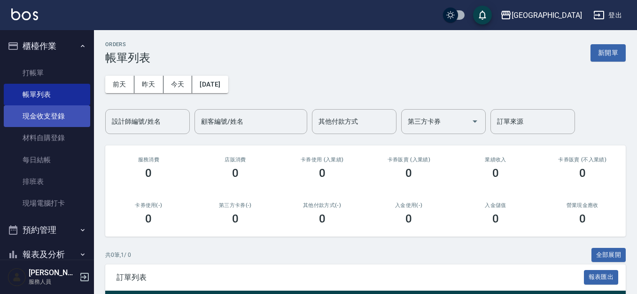
click at [49, 116] on link "現金收支登錄" at bounding box center [47, 116] width 86 height 22
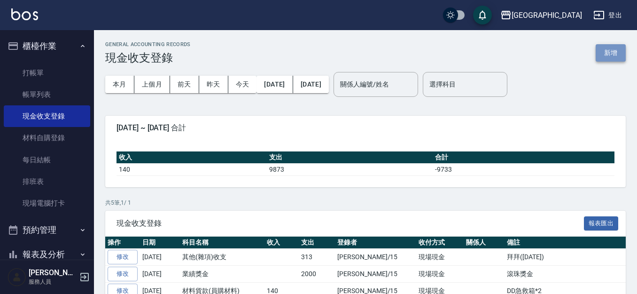
click at [608, 55] on button "新增" at bounding box center [610, 52] width 30 height 17
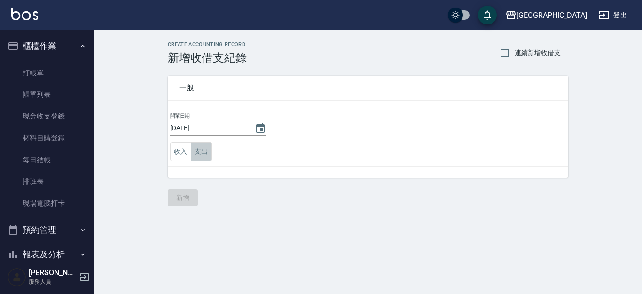
click at [197, 153] on button "支出" at bounding box center [201, 151] width 21 height 19
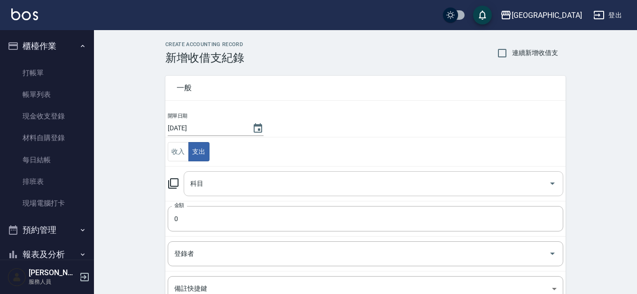
click at [199, 190] on input "科目" at bounding box center [366, 183] width 357 height 16
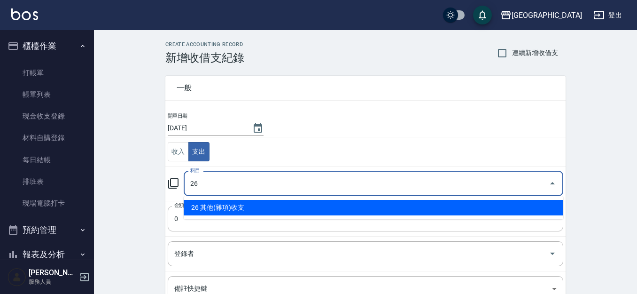
click at [227, 202] on li "26 其他(雜項)收支" at bounding box center [373, 207] width 379 height 15
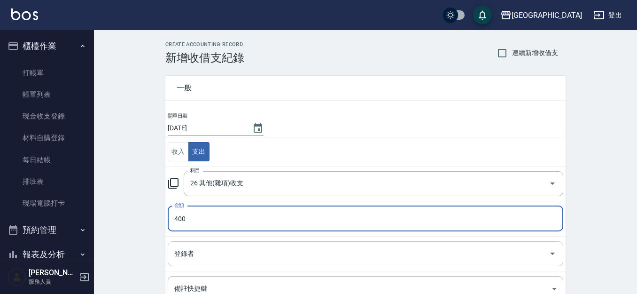
drag, startPoint x: 215, startPoint y: 247, endPoint x: 199, endPoint y: 245, distance: 15.7
click at [209, 249] on input "登錄者" at bounding box center [358, 253] width 373 height 16
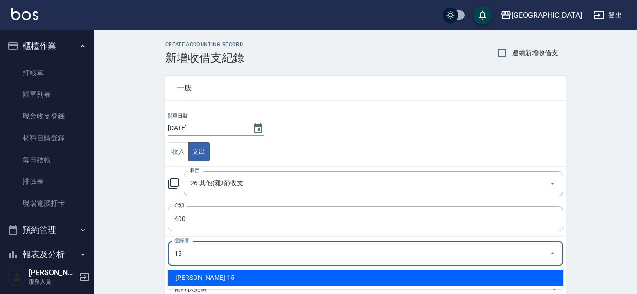
click at [229, 279] on li "[PERSON_NAME]-15" at bounding box center [365, 277] width 395 height 15
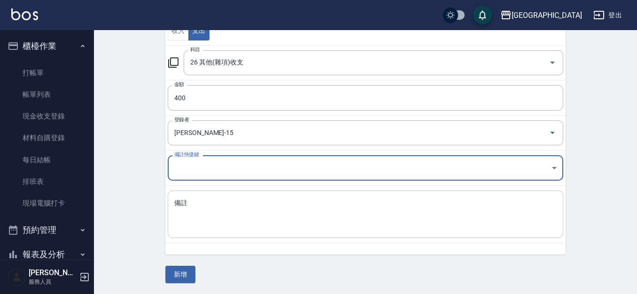
scroll to position [121, 0]
click at [191, 209] on textarea "備註" at bounding box center [365, 214] width 382 height 32
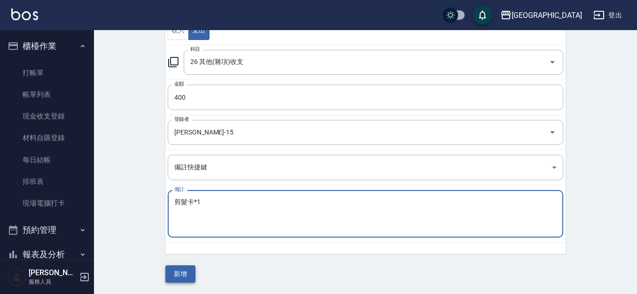
drag, startPoint x: 172, startPoint y: 272, endPoint x: 176, endPoint y: 266, distance: 7.4
click at [172, 272] on button "新增" at bounding box center [180, 273] width 30 height 17
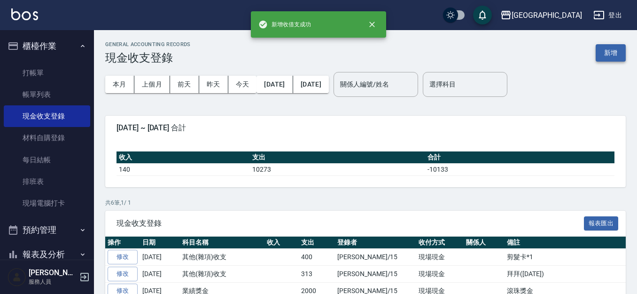
click at [610, 51] on button "新增" at bounding box center [610, 52] width 30 height 17
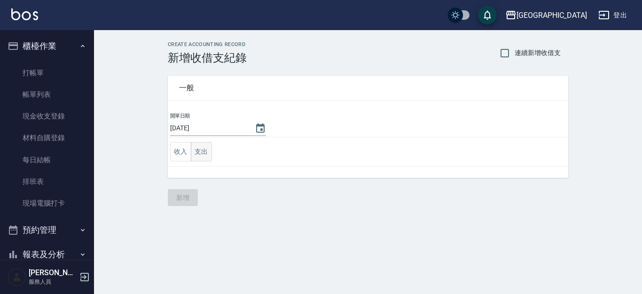
click at [197, 155] on button "支出" at bounding box center [201, 151] width 21 height 19
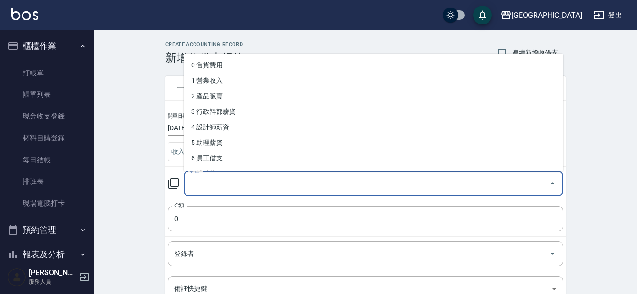
drag, startPoint x: 209, startPoint y: 184, endPoint x: 229, endPoint y: 165, distance: 27.2
click at [210, 183] on input "科目" at bounding box center [366, 183] width 357 height 16
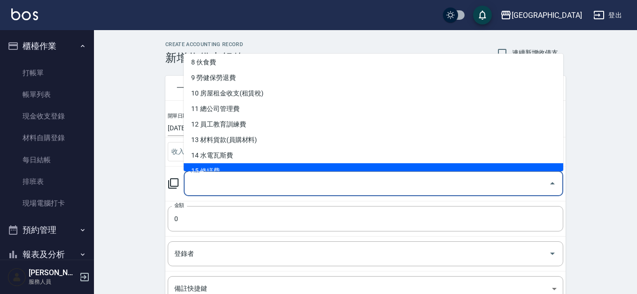
scroll to position [127, 0]
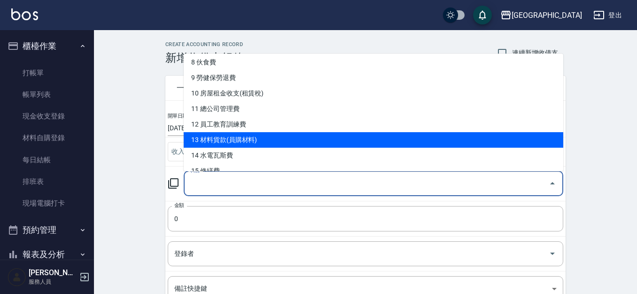
click at [275, 135] on li "13 材料貨款(員購材料)" at bounding box center [373, 139] width 379 height 15
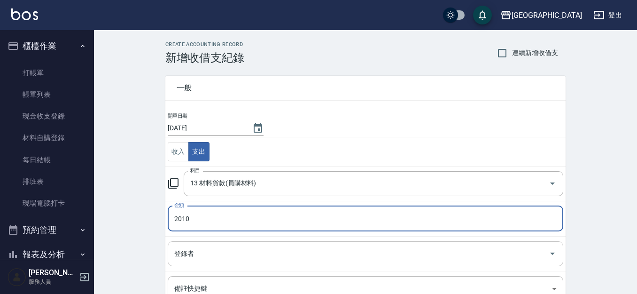
drag, startPoint x: 200, startPoint y: 255, endPoint x: 193, endPoint y: 256, distance: 7.6
click at [196, 256] on input "登錄者" at bounding box center [358, 253] width 373 height 16
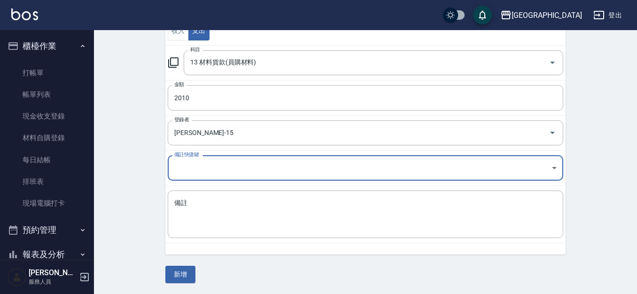
scroll to position [121, 0]
click at [201, 212] on textarea "備註" at bounding box center [365, 214] width 382 height 32
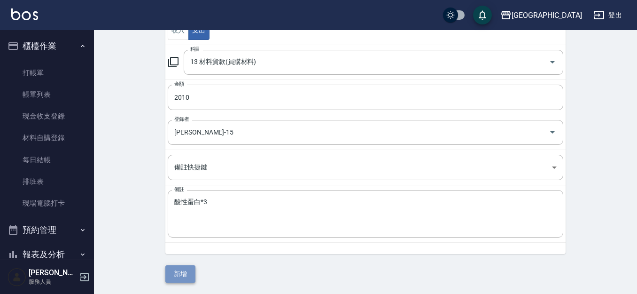
click at [166, 273] on button "新增" at bounding box center [180, 273] width 30 height 17
